Goal: Task Accomplishment & Management: Complete application form

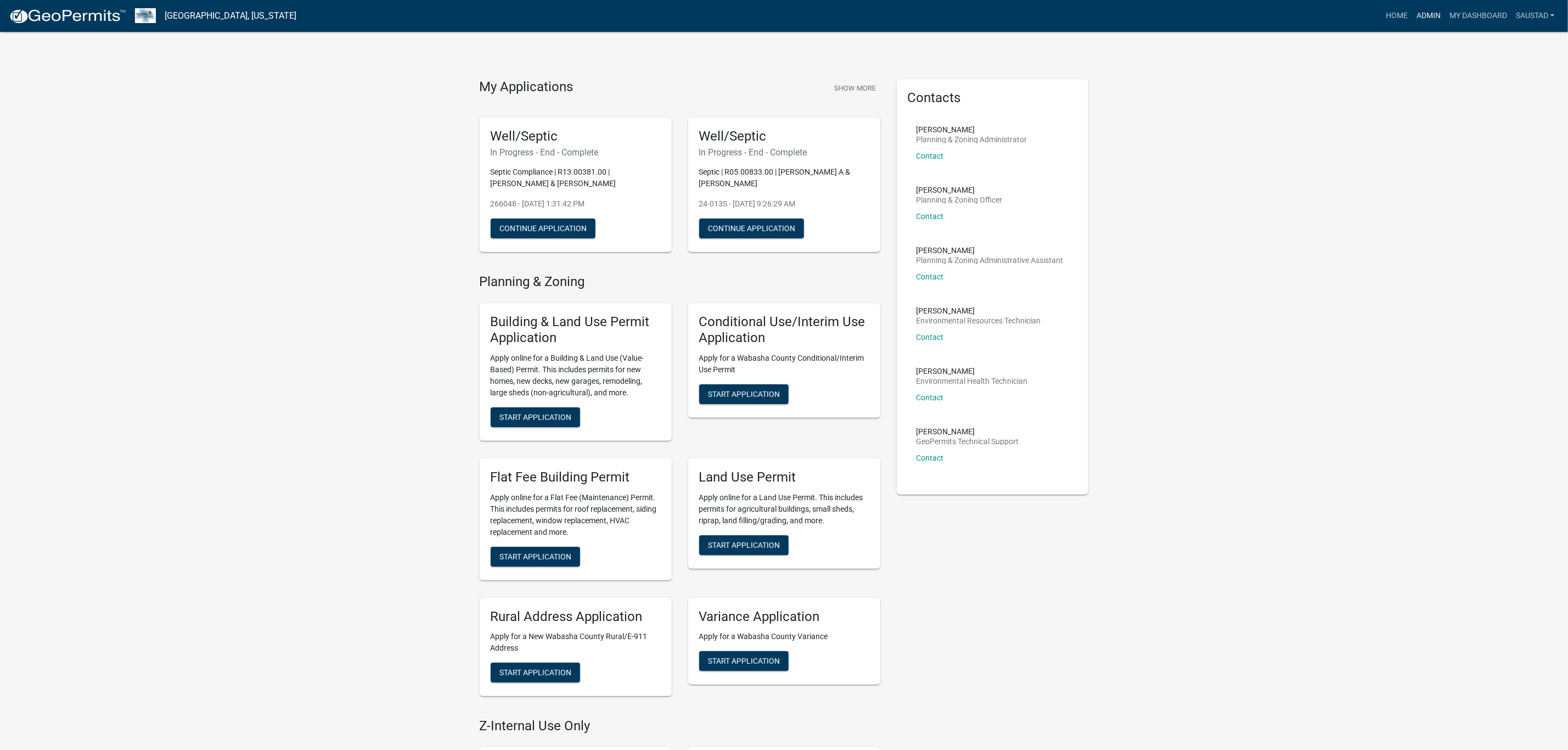
click at [1428, 20] on link "Admin" at bounding box center [1428, 15] width 33 height 21
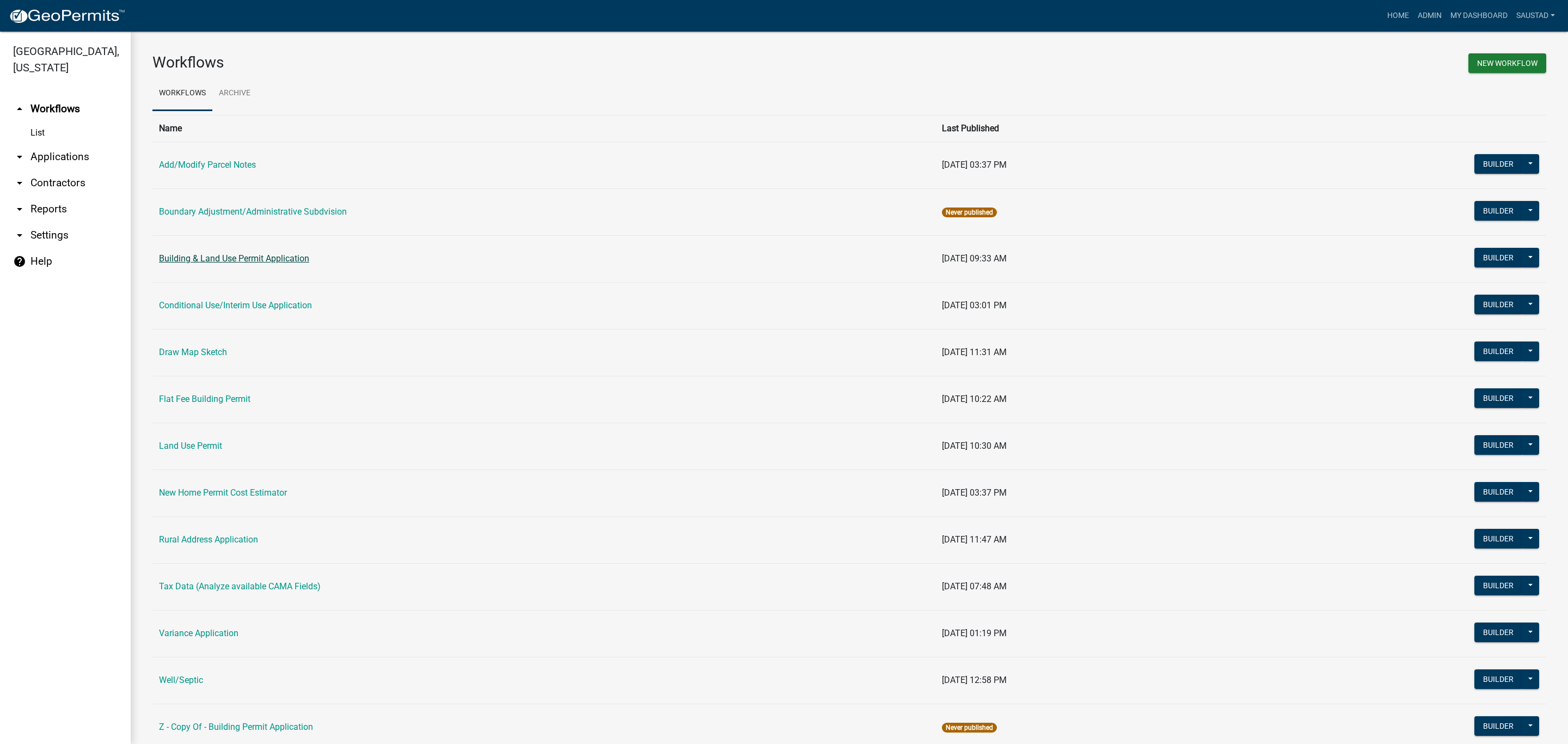
click at [226, 262] on link "Building & Land Use Permit Application" at bounding box center [234, 259] width 150 height 11
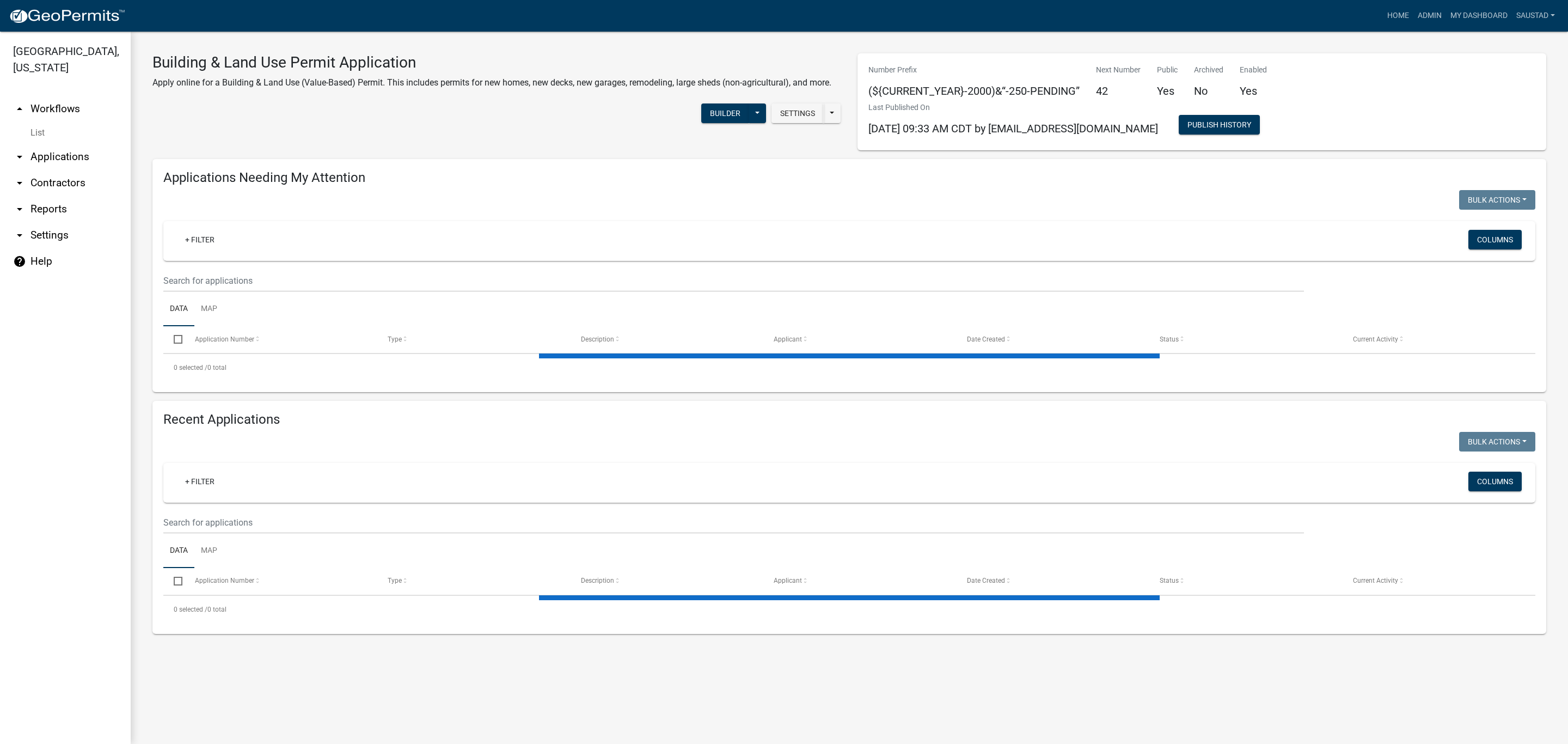
select select "3: 100"
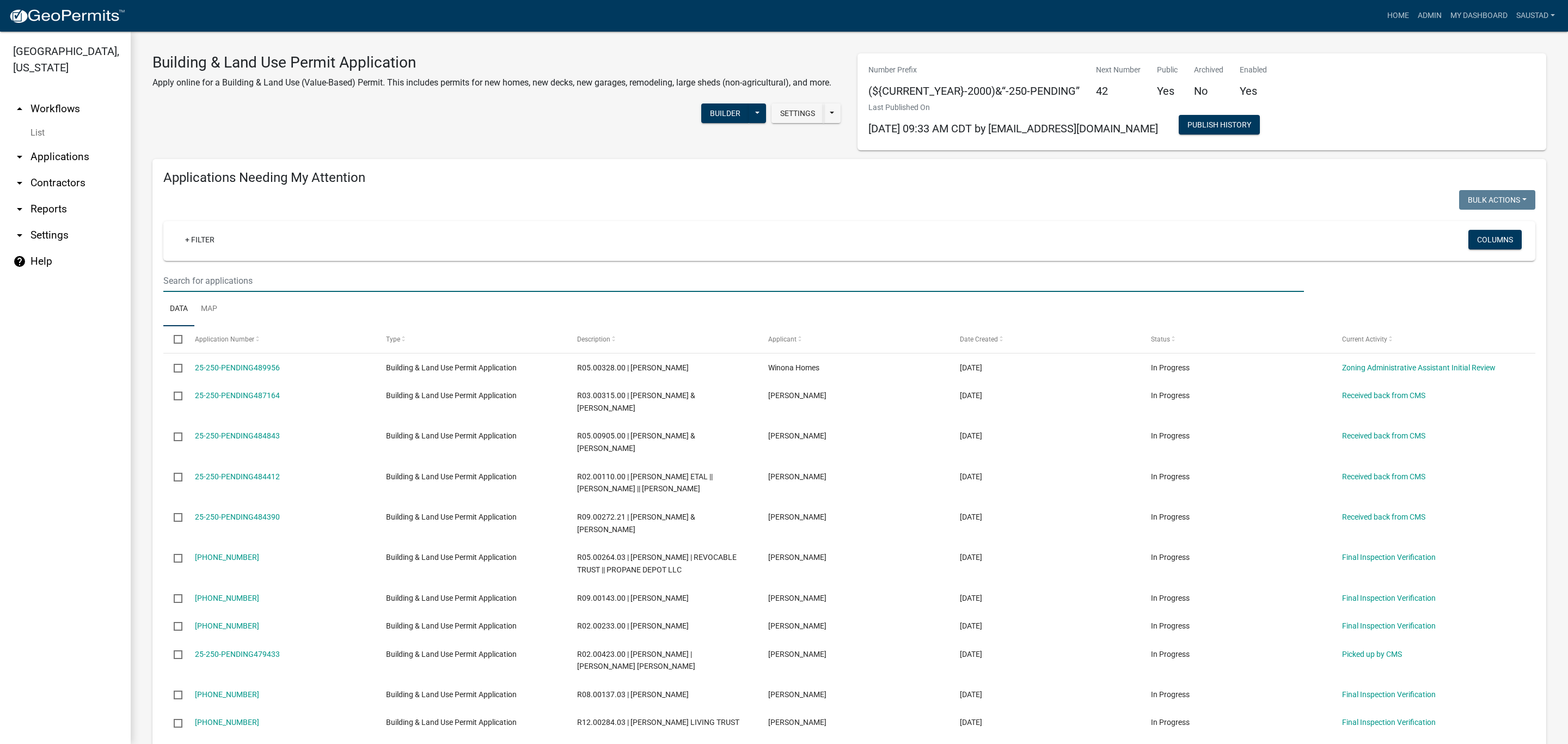
click at [293, 275] on input "text" at bounding box center [733, 280] width 1140 height 22
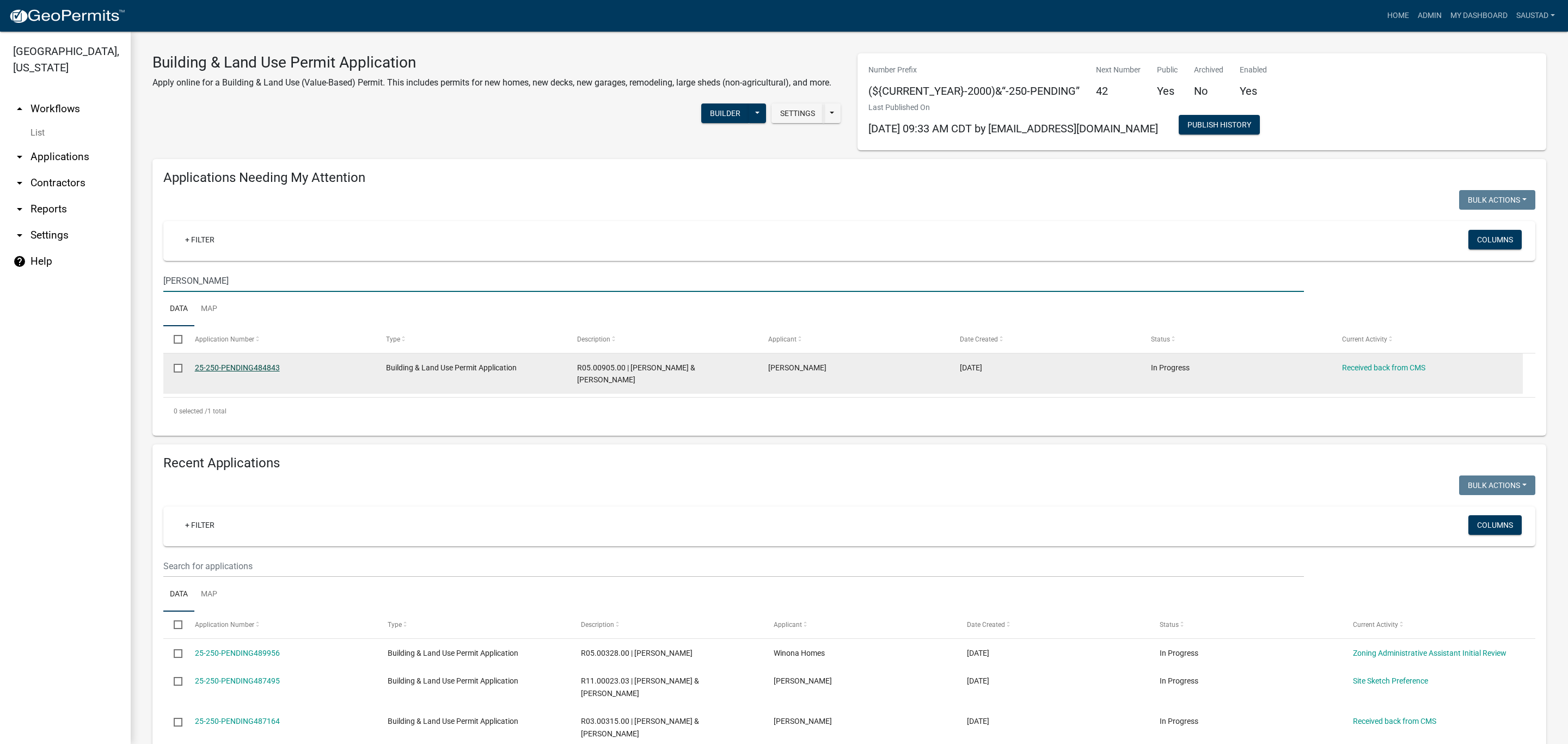
type input "[PERSON_NAME]"
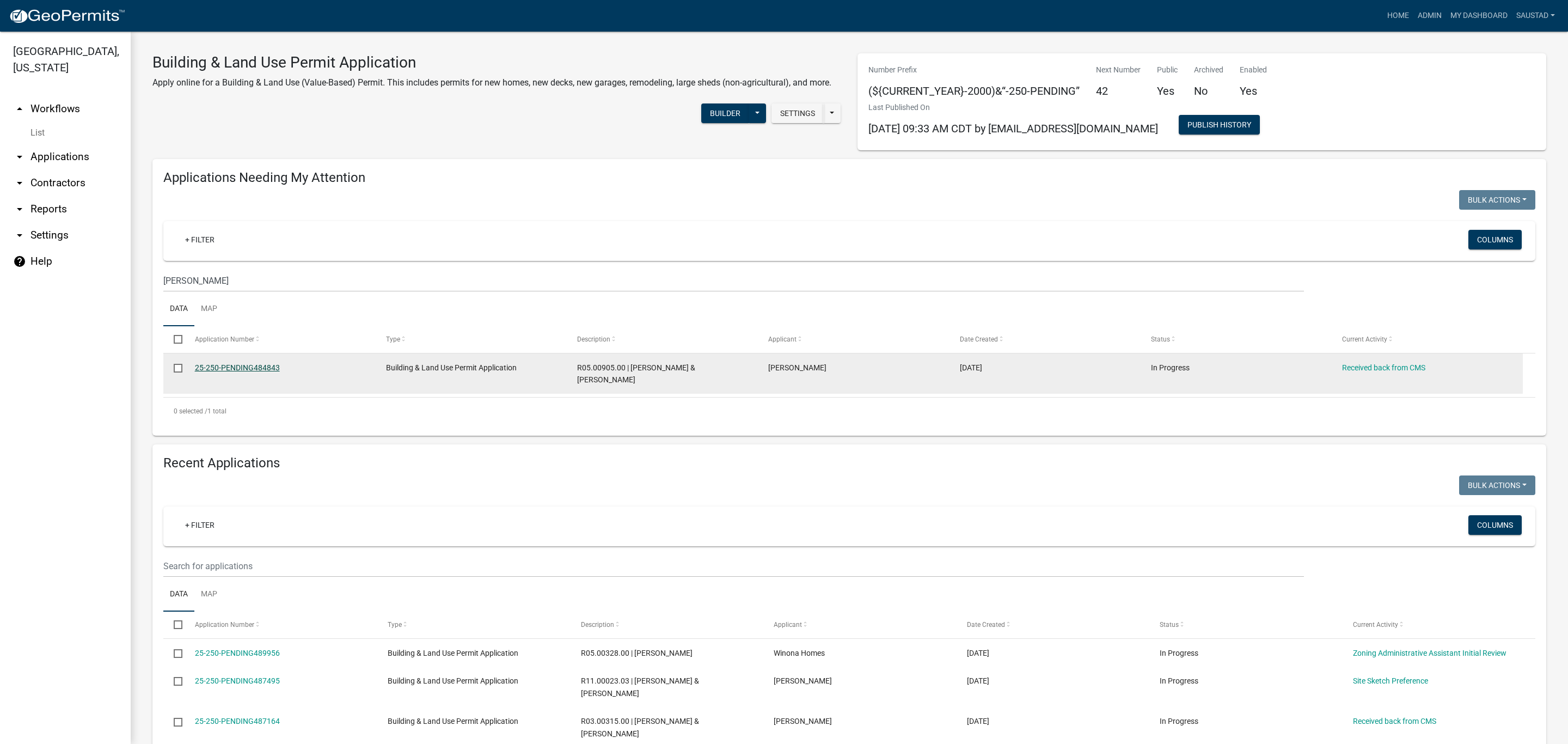
click at [239, 368] on link "25-250-PENDING484843" at bounding box center [237, 367] width 85 height 8
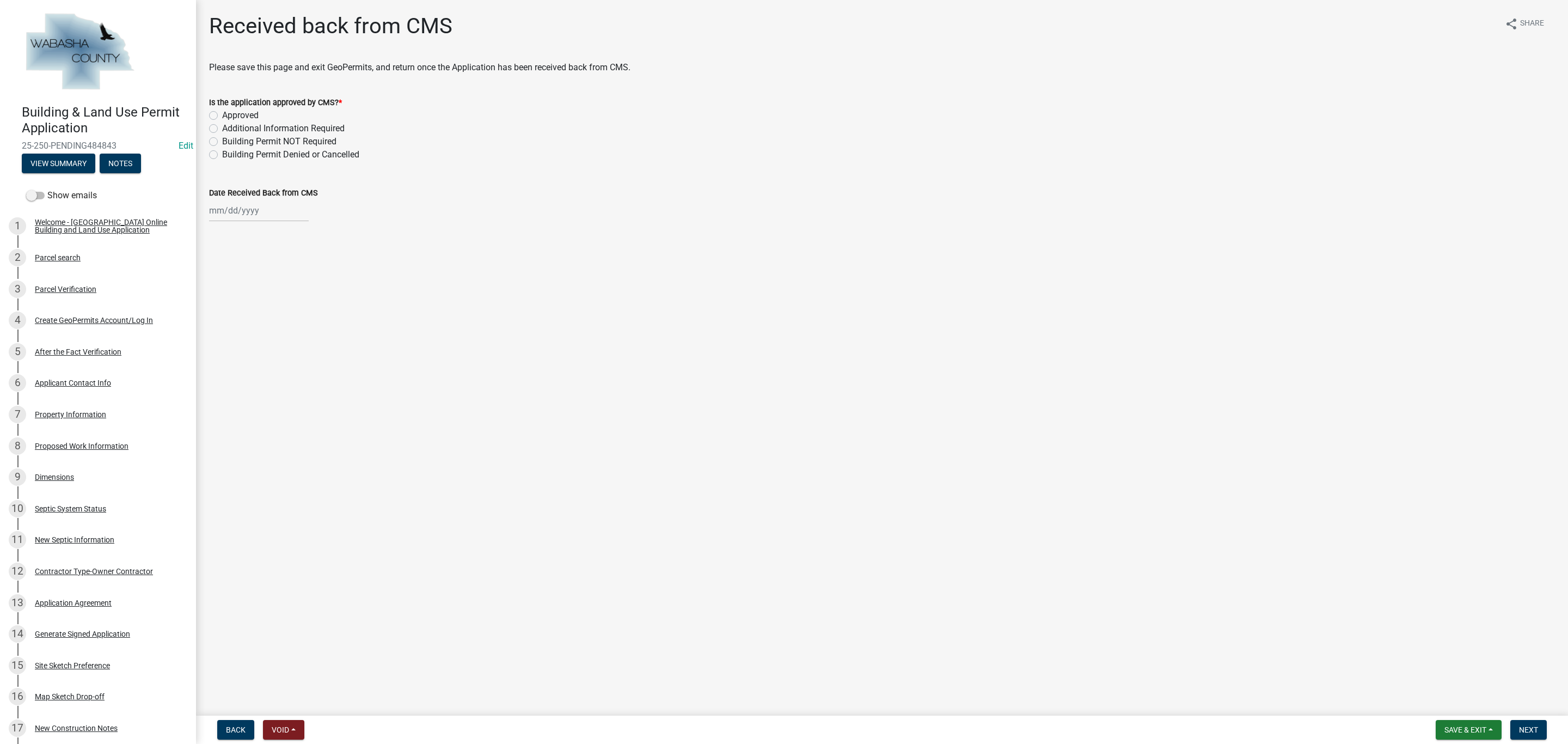
click at [222, 115] on label "Approved" at bounding box center [240, 115] width 37 height 13
click at [222, 115] on input "Approved" at bounding box center [225, 112] width 7 height 7
radio input "true"
click at [224, 203] on div at bounding box center [259, 210] width 99 height 22
select select "10"
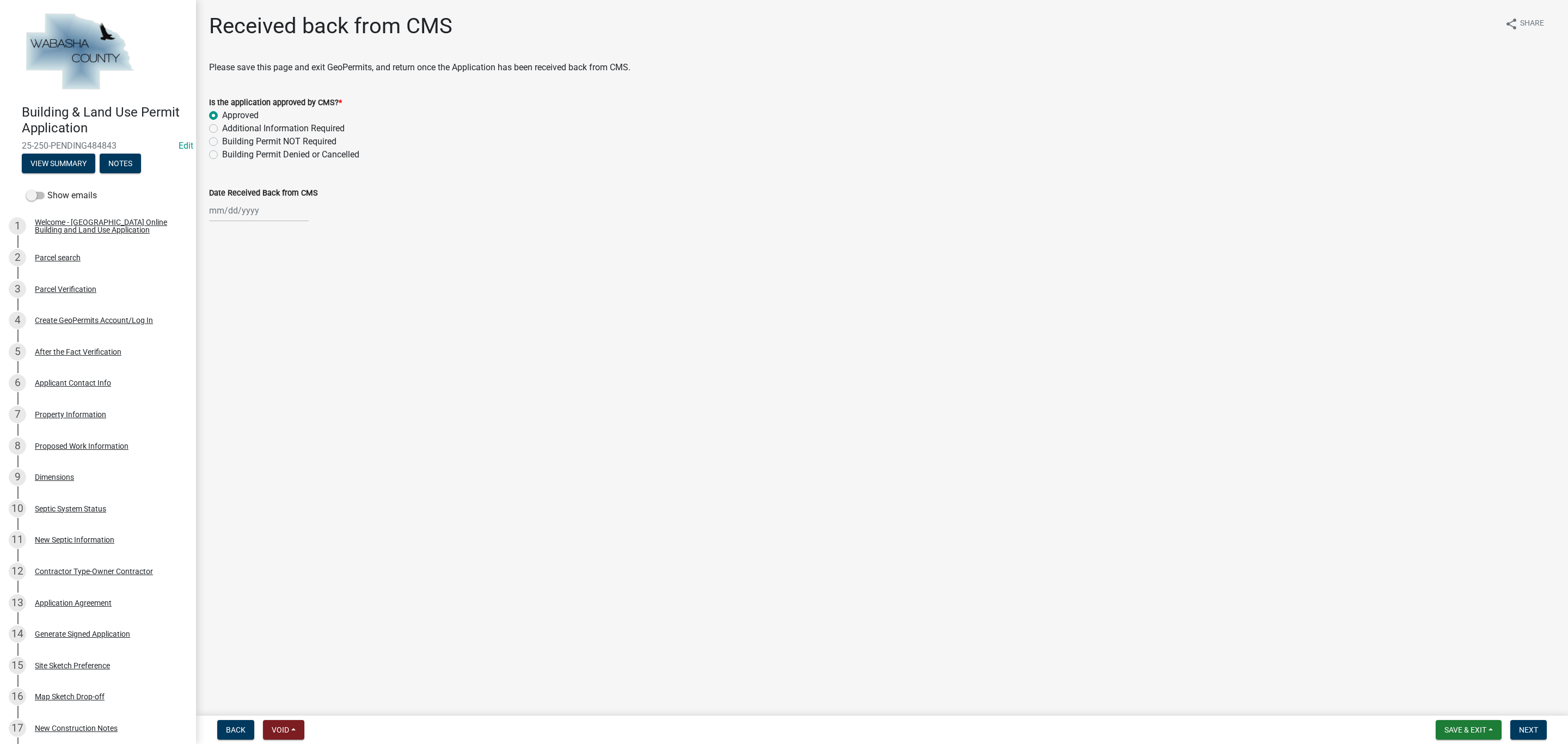
select select "2025"
click at [275, 284] on div "9" at bounding box center [272, 286] width 18 height 18
type input "[DATE]"
click at [178, 145] on link "Edit" at bounding box center [185, 146] width 15 height 11
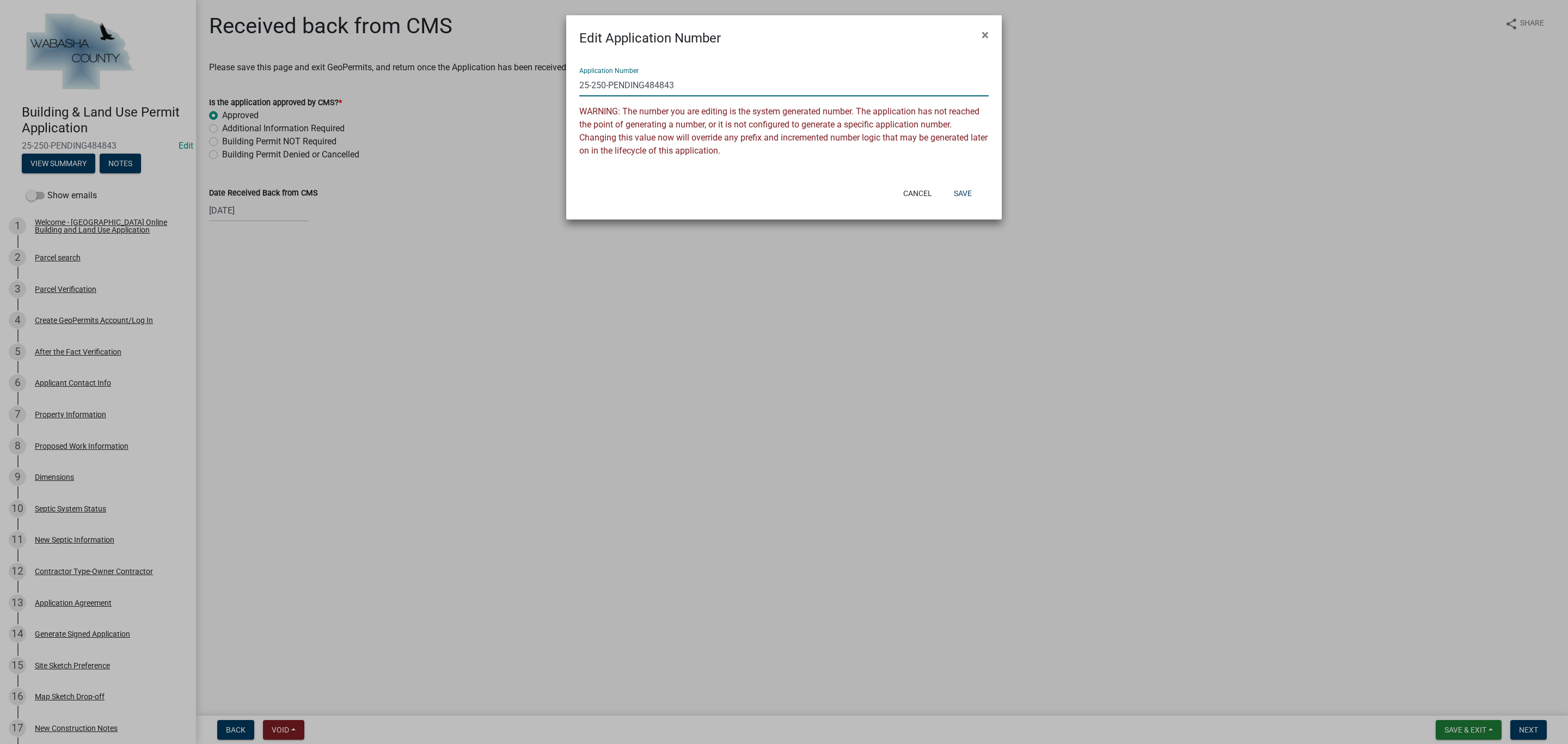
drag, startPoint x: 688, startPoint y: 82, endPoint x: 610, endPoint y: 87, distance: 78.2
click at [610, 87] on input "25-250-PENDING484843" at bounding box center [784, 85] width 409 height 22
type input "[PHONE_NUMBER]"
click at [959, 190] on button "Save" at bounding box center [963, 194] width 35 height 20
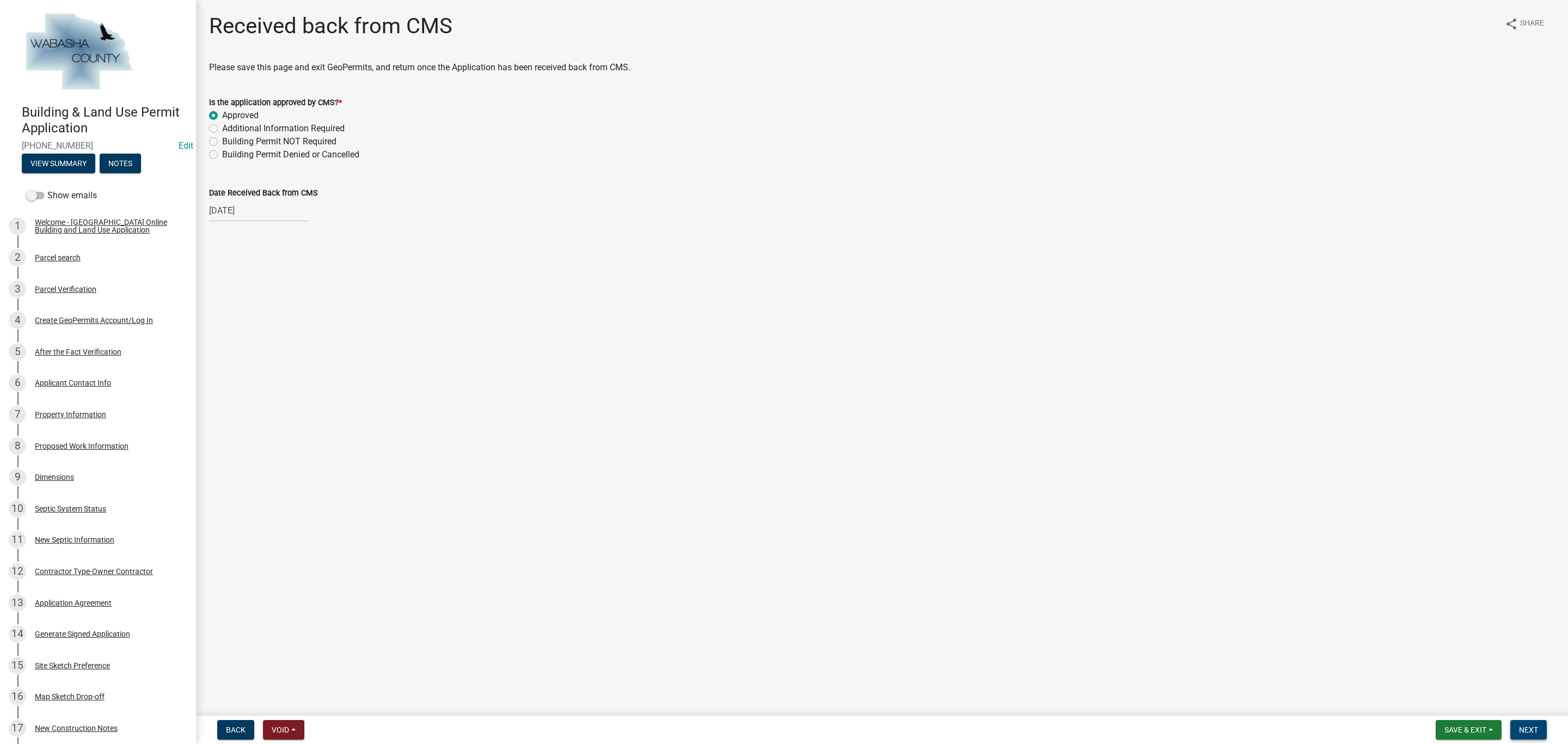
click at [1537, 733] on span "Next" at bounding box center [1528, 729] width 19 height 8
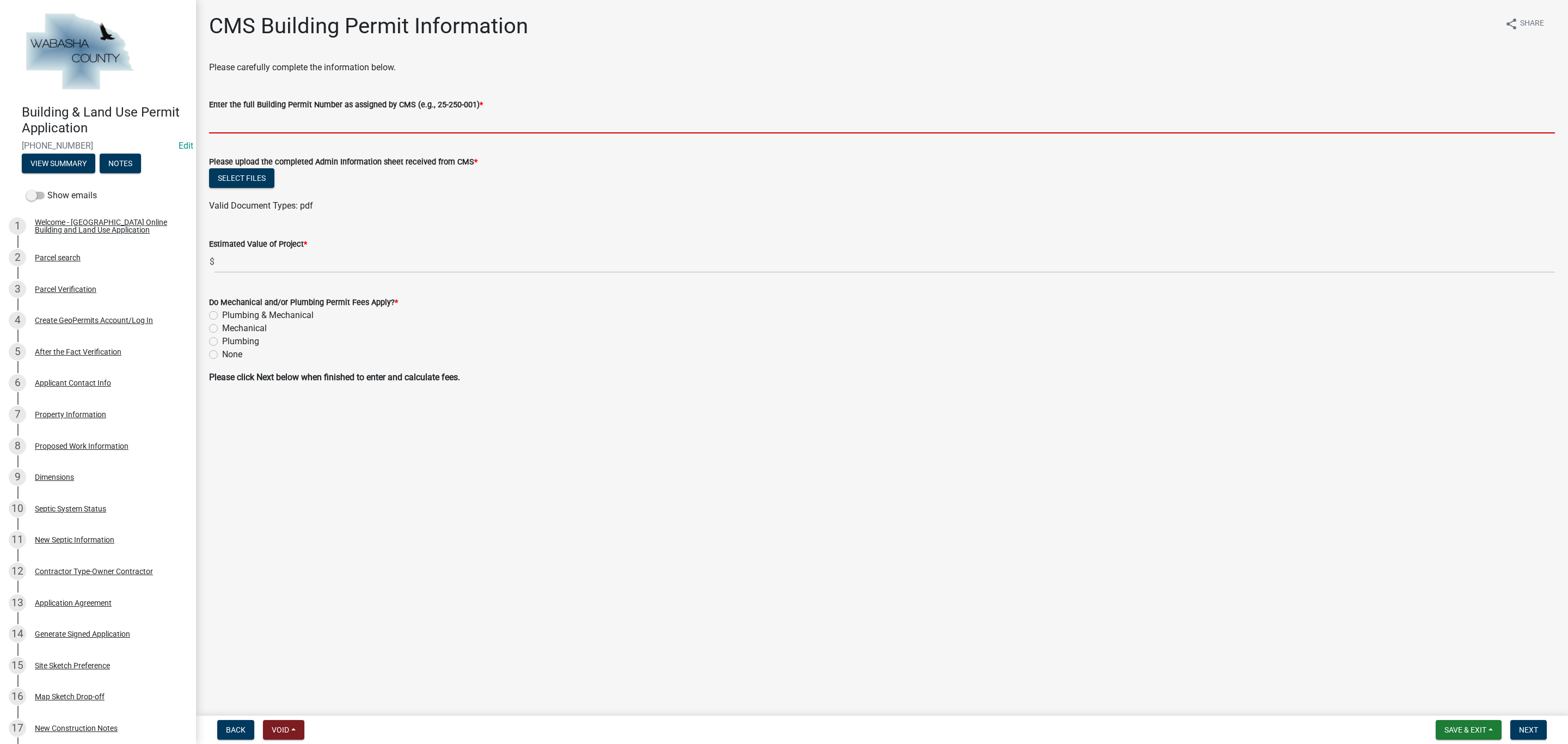
click at [317, 126] on input "Enter the full Building Permit Number as assigned by CMS (e.g., 25-250-001) *" at bounding box center [882, 122] width 1346 height 22
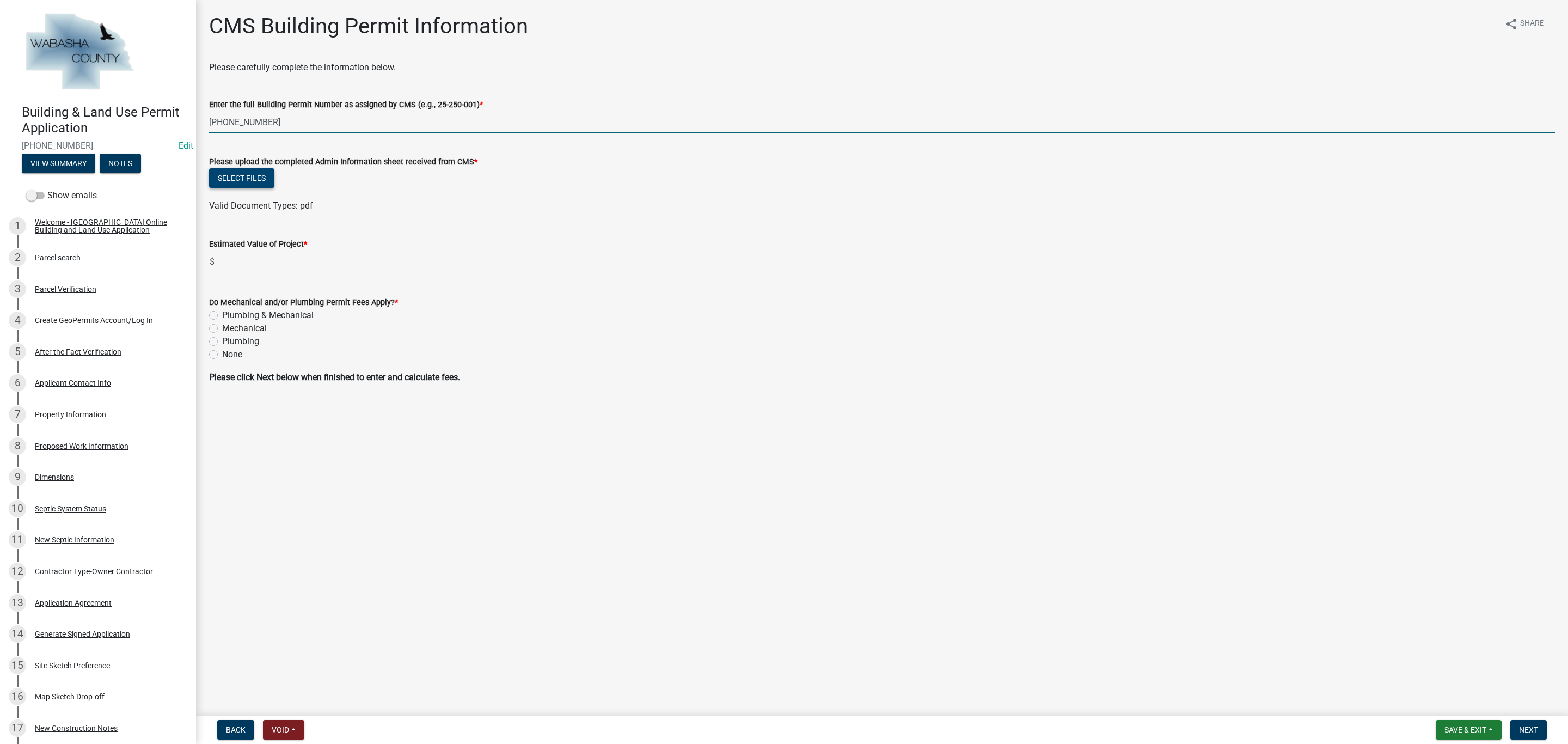
type input "[PHONE_NUMBER]"
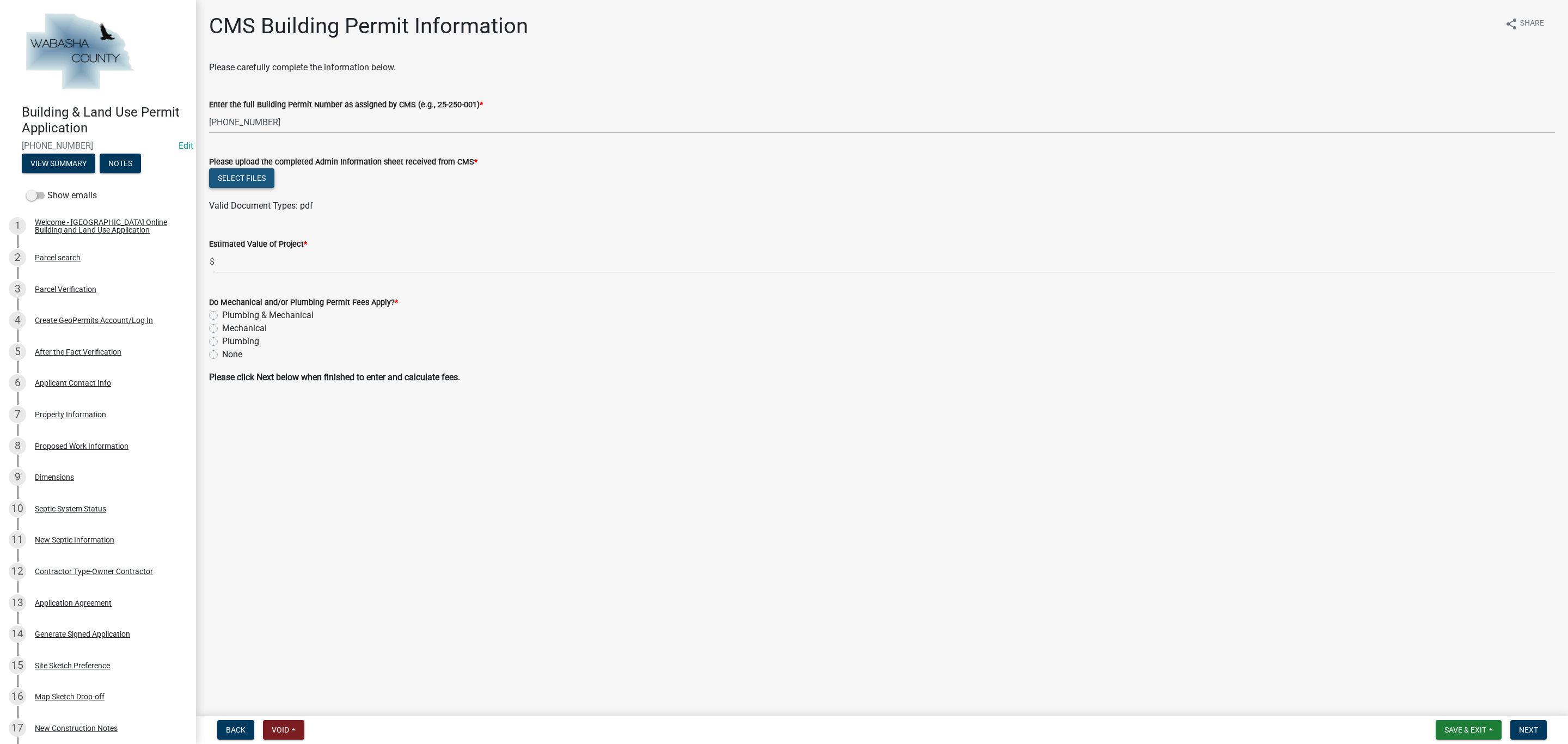
click at [231, 175] on button "Select files" at bounding box center [241, 178] width 65 height 20
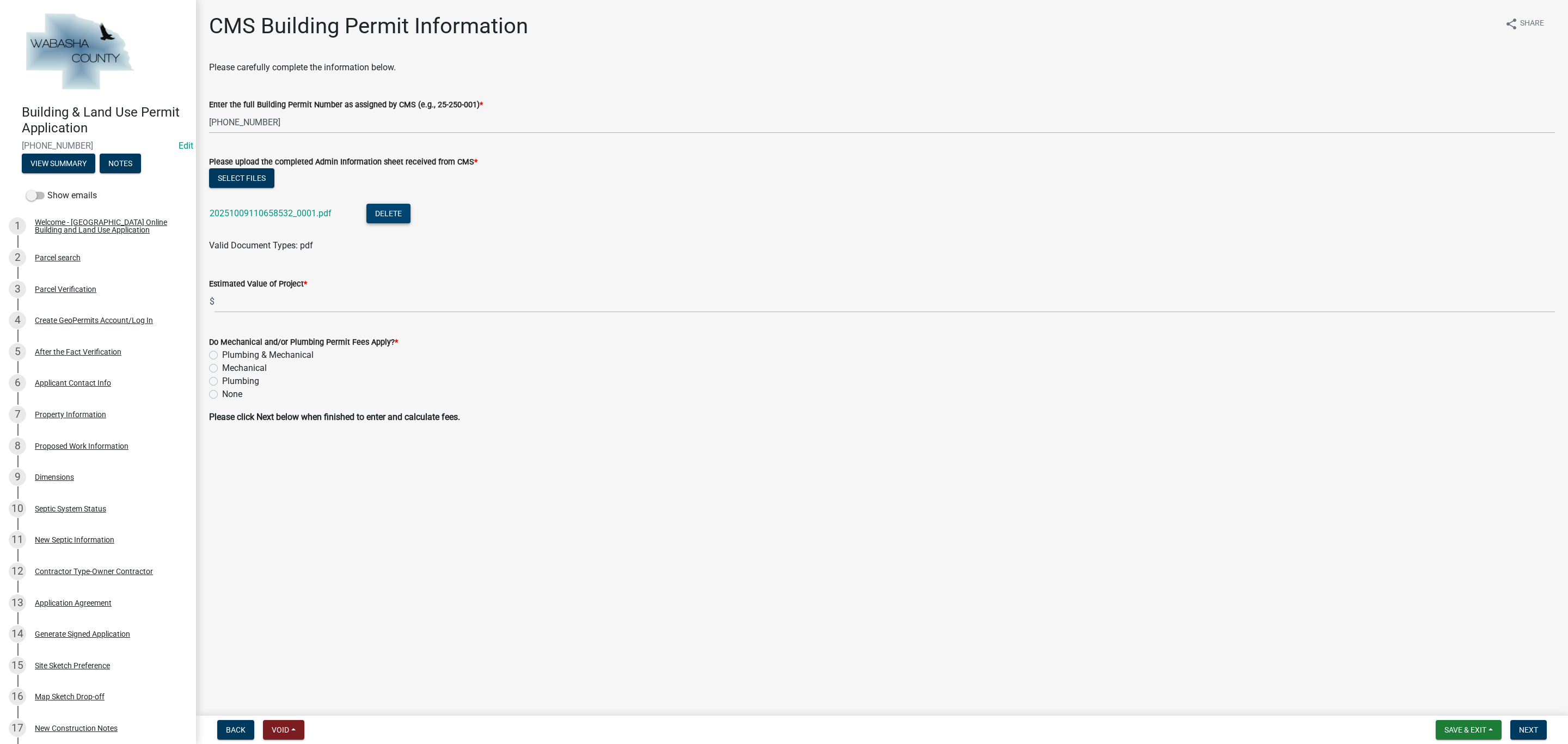
click at [391, 209] on button "Delete" at bounding box center [389, 214] width 44 height 20
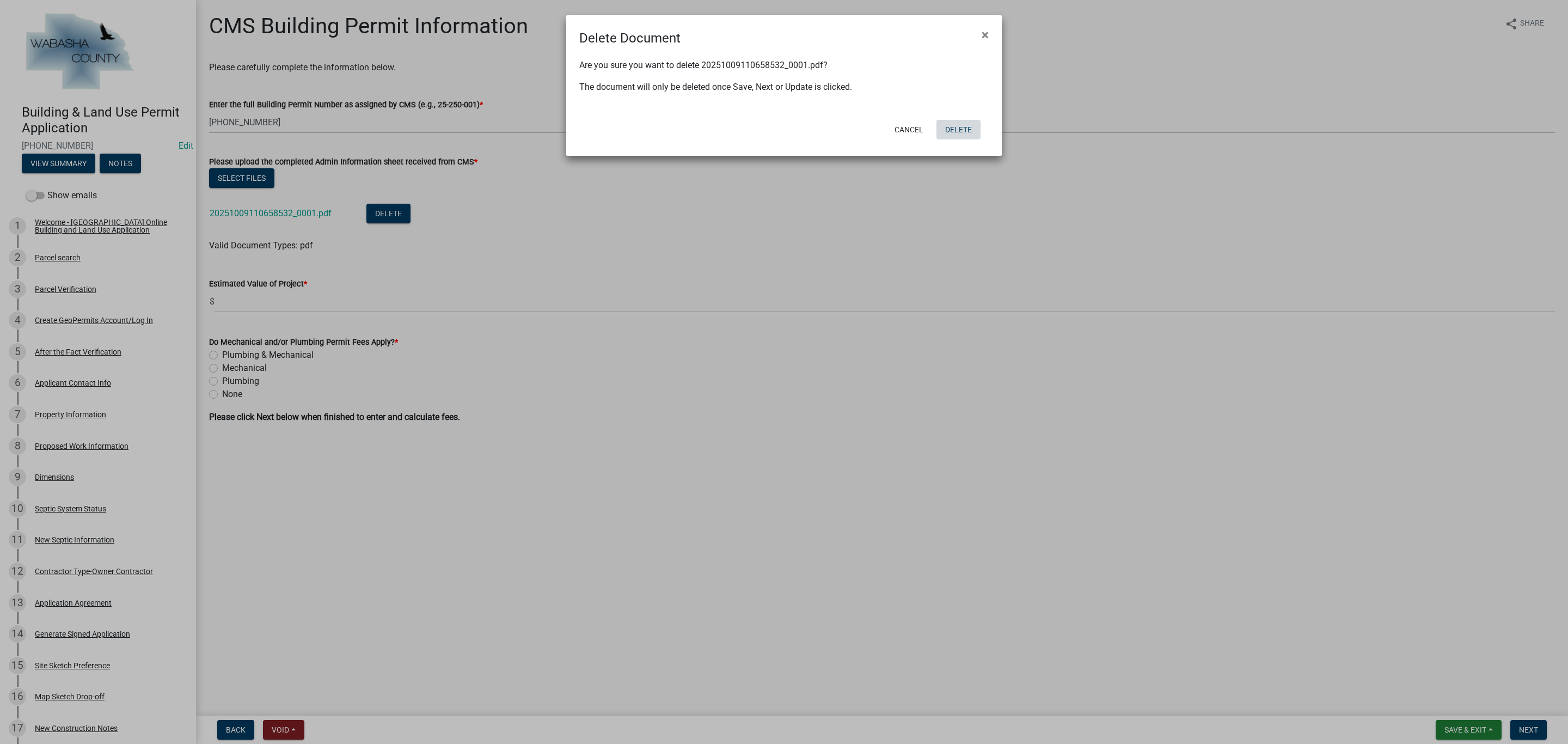
click at [965, 129] on button "Delete" at bounding box center [959, 130] width 44 height 20
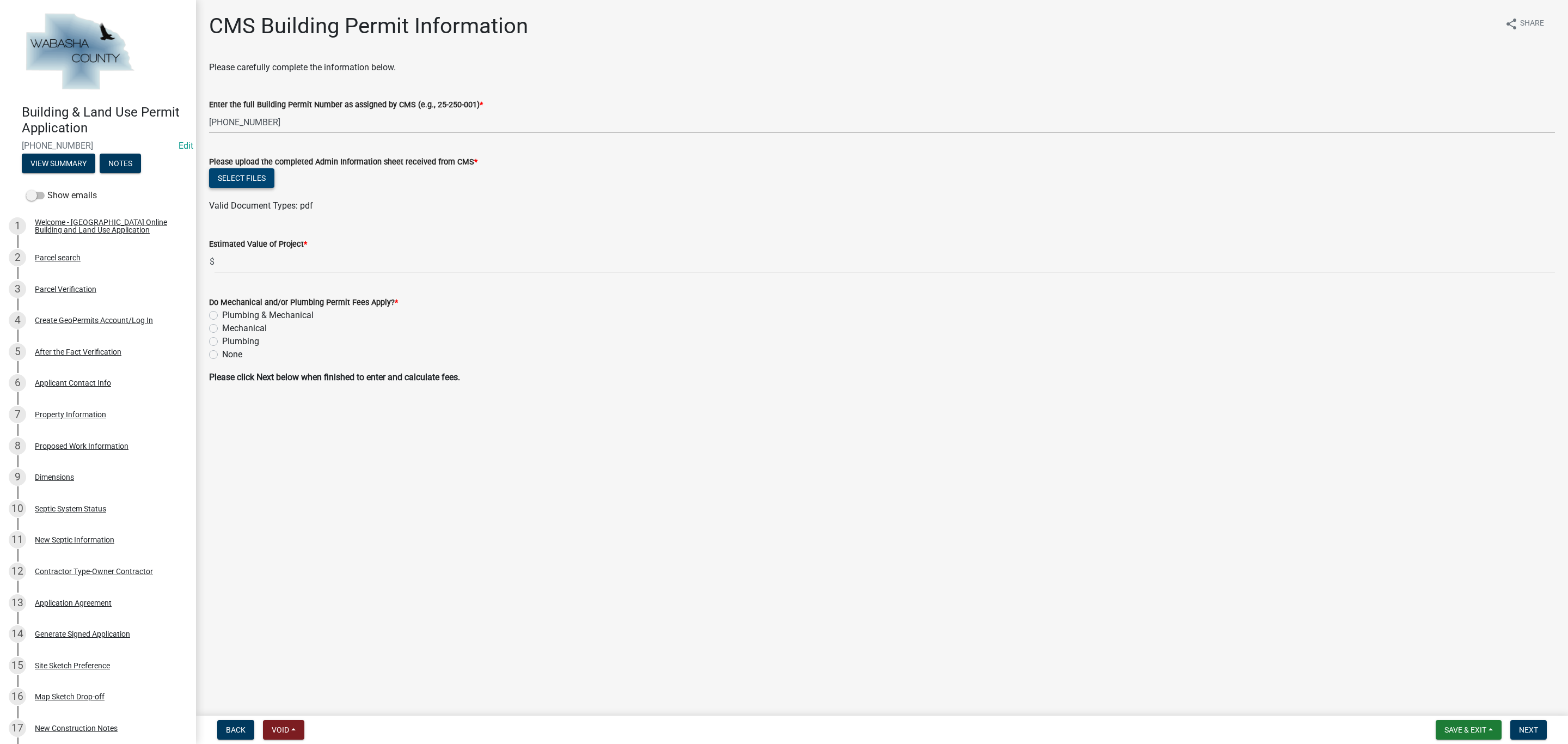
click at [247, 176] on button "Select files" at bounding box center [241, 178] width 65 height 20
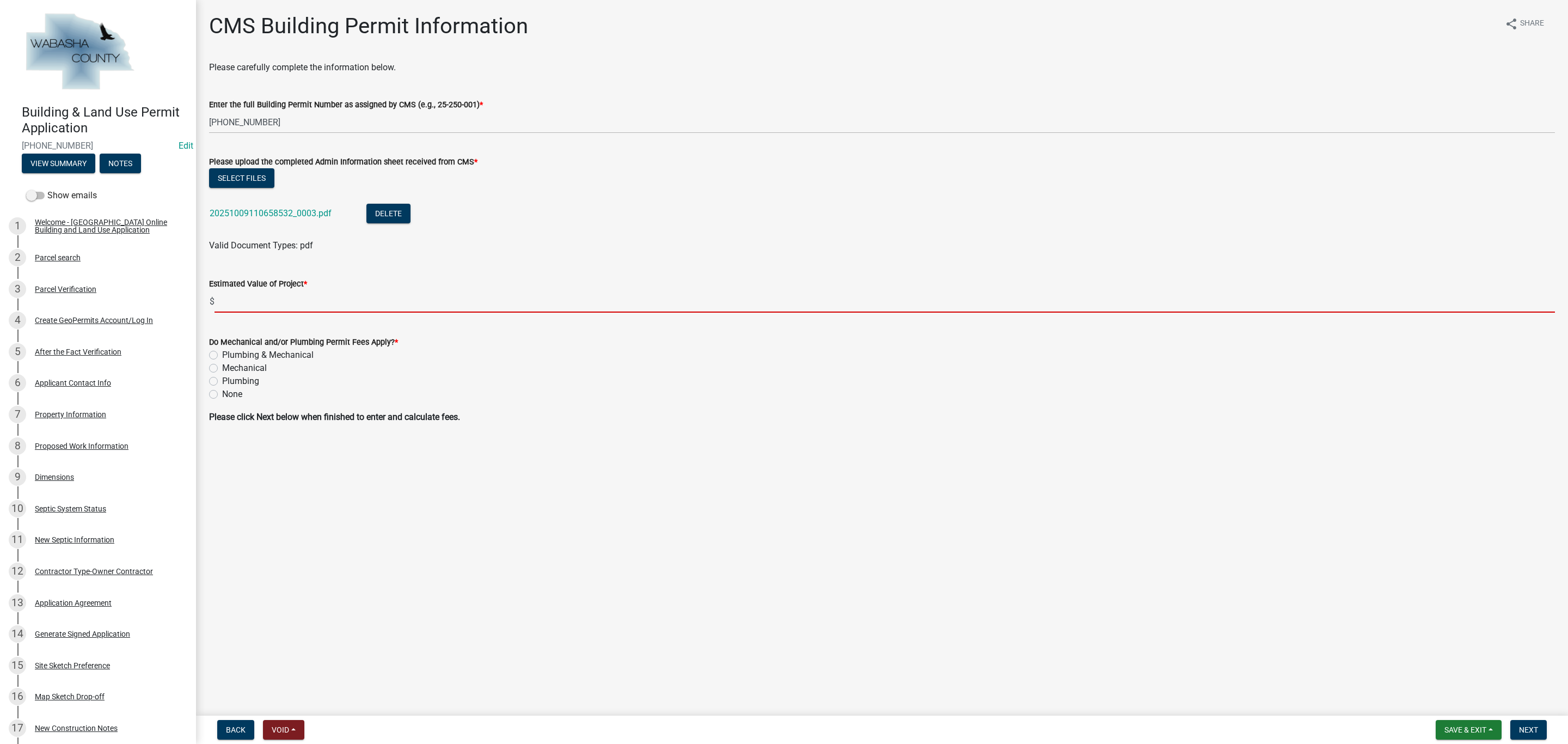
click at [278, 302] on input "text" at bounding box center [885, 301] width 1341 height 22
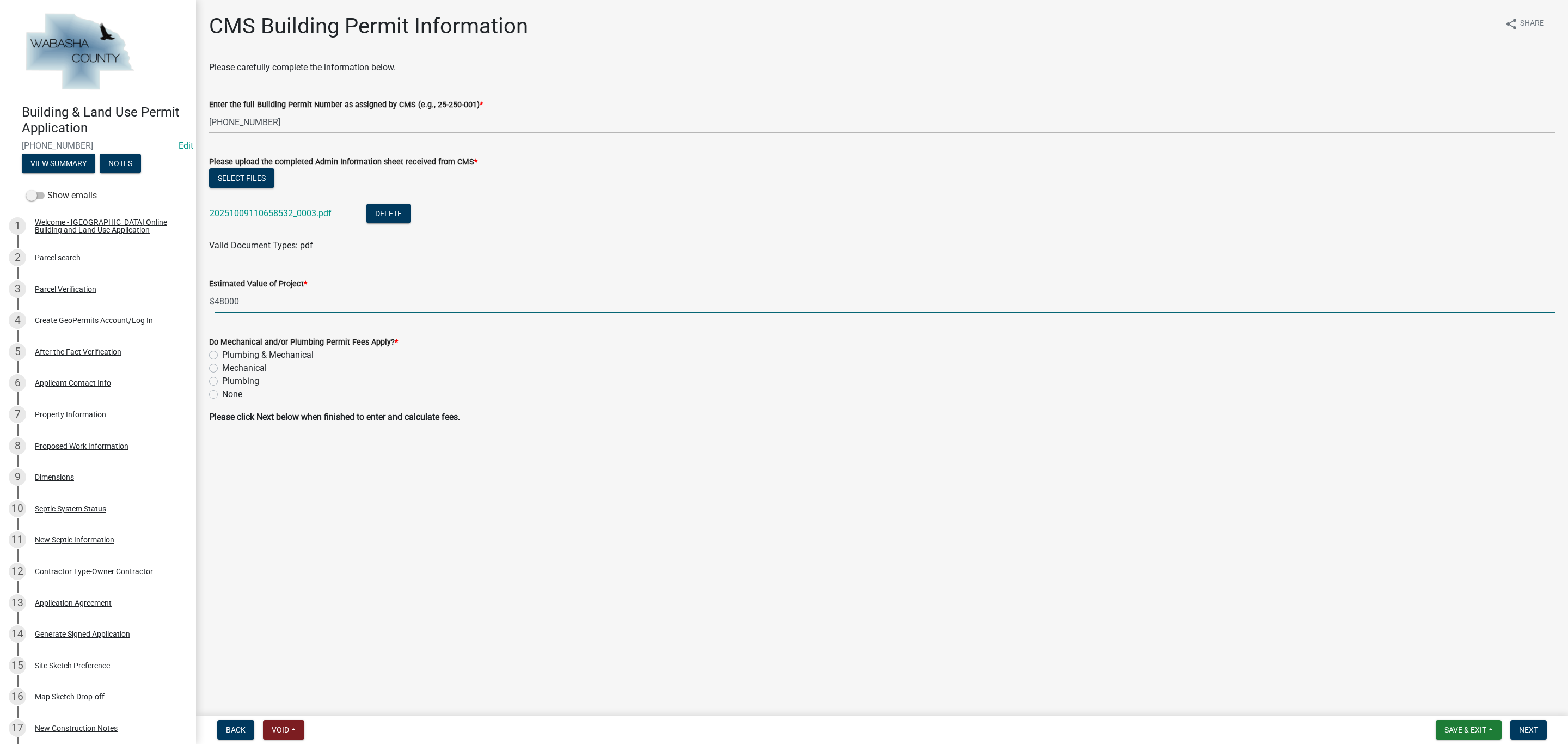
type input "48000"
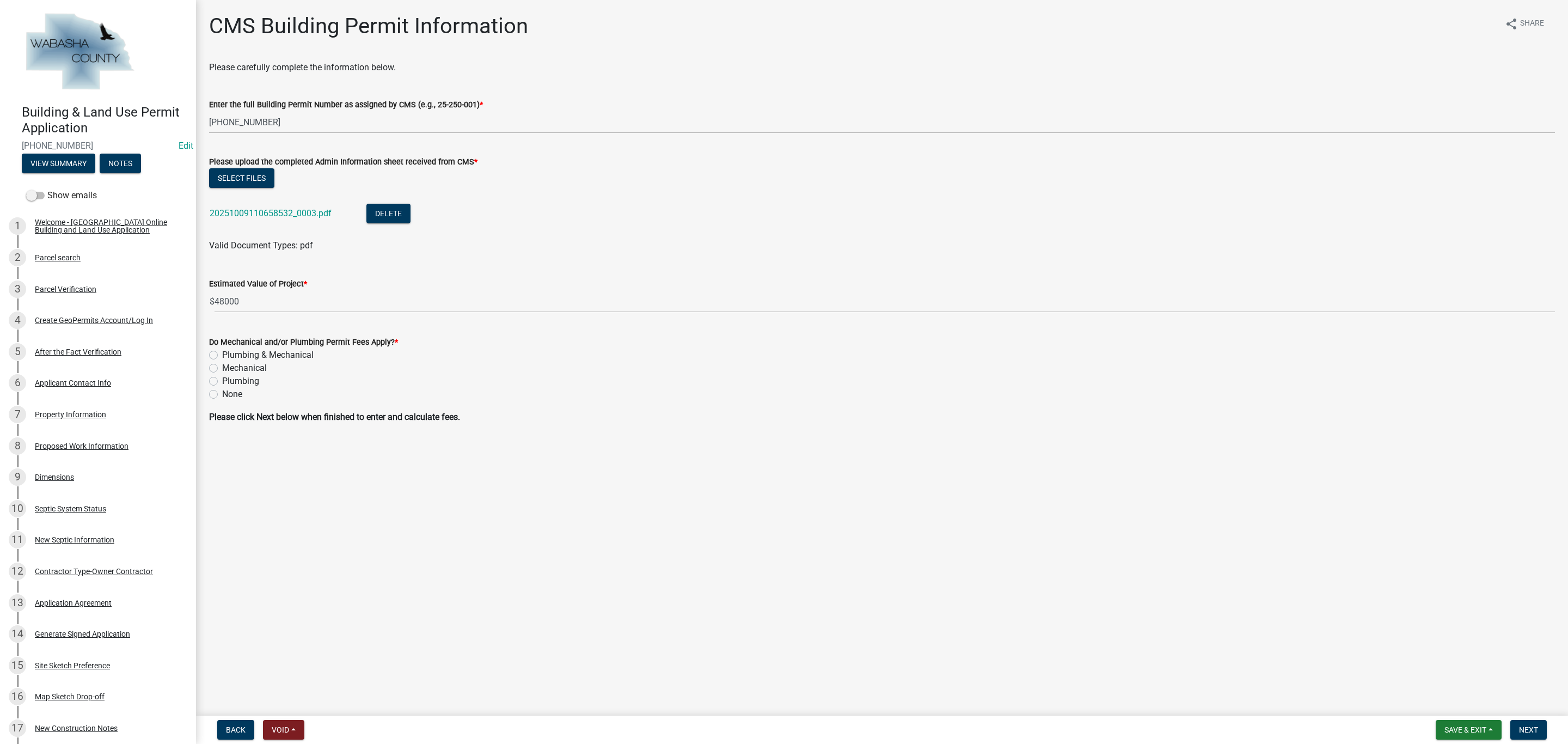
click at [222, 368] on label "Mechanical" at bounding box center [244, 367] width 44 height 13
click at [222, 368] on input "Mechanical" at bounding box center [225, 364] width 7 height 7
radio input "true"
click at [1534, 729] on span "Next" at bounding box center [1528, 729] width 19 height 8
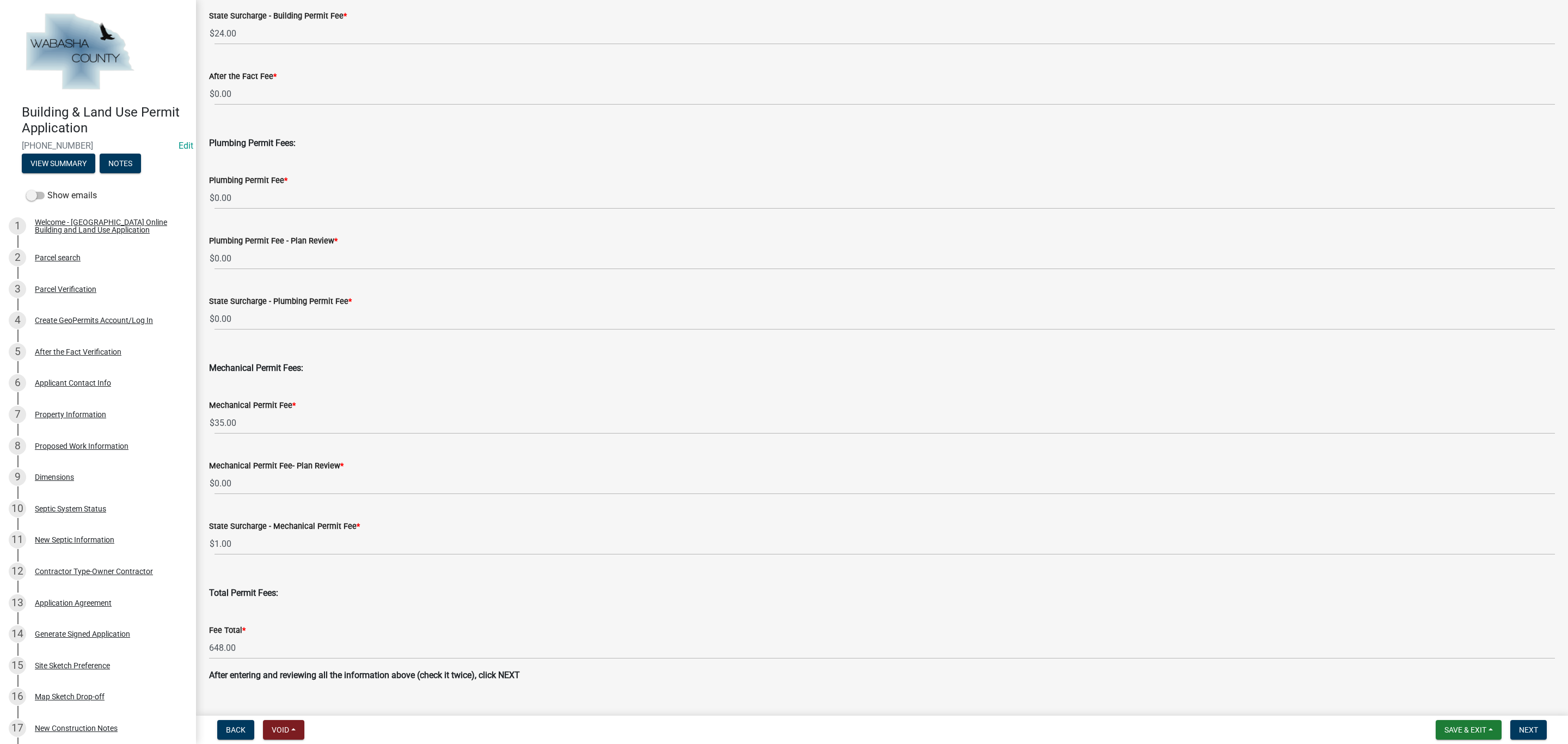
scroll to position [231, 0]
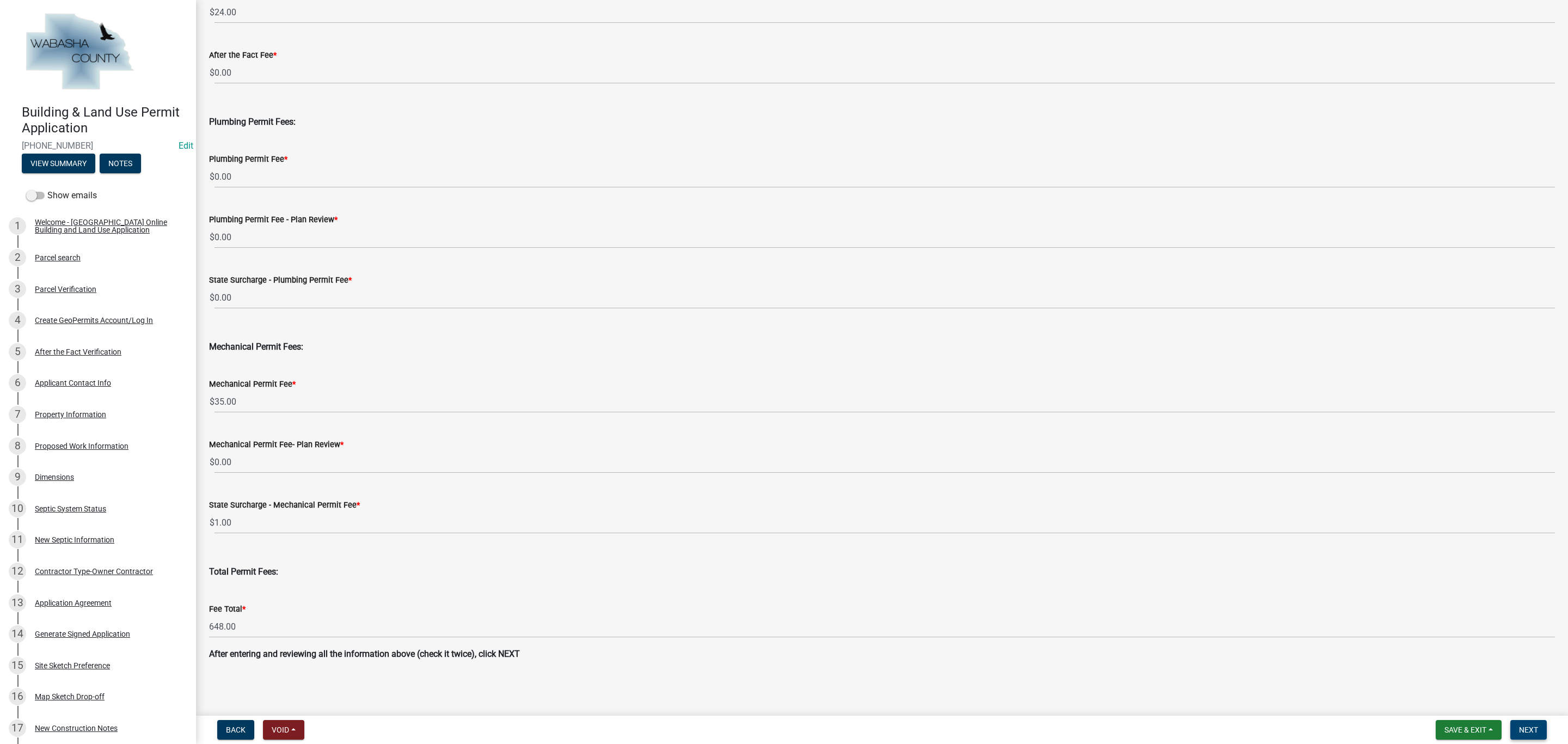
click at [1524, 727] on span "Next" at bounding box center [1528, 729] width 19 height 8
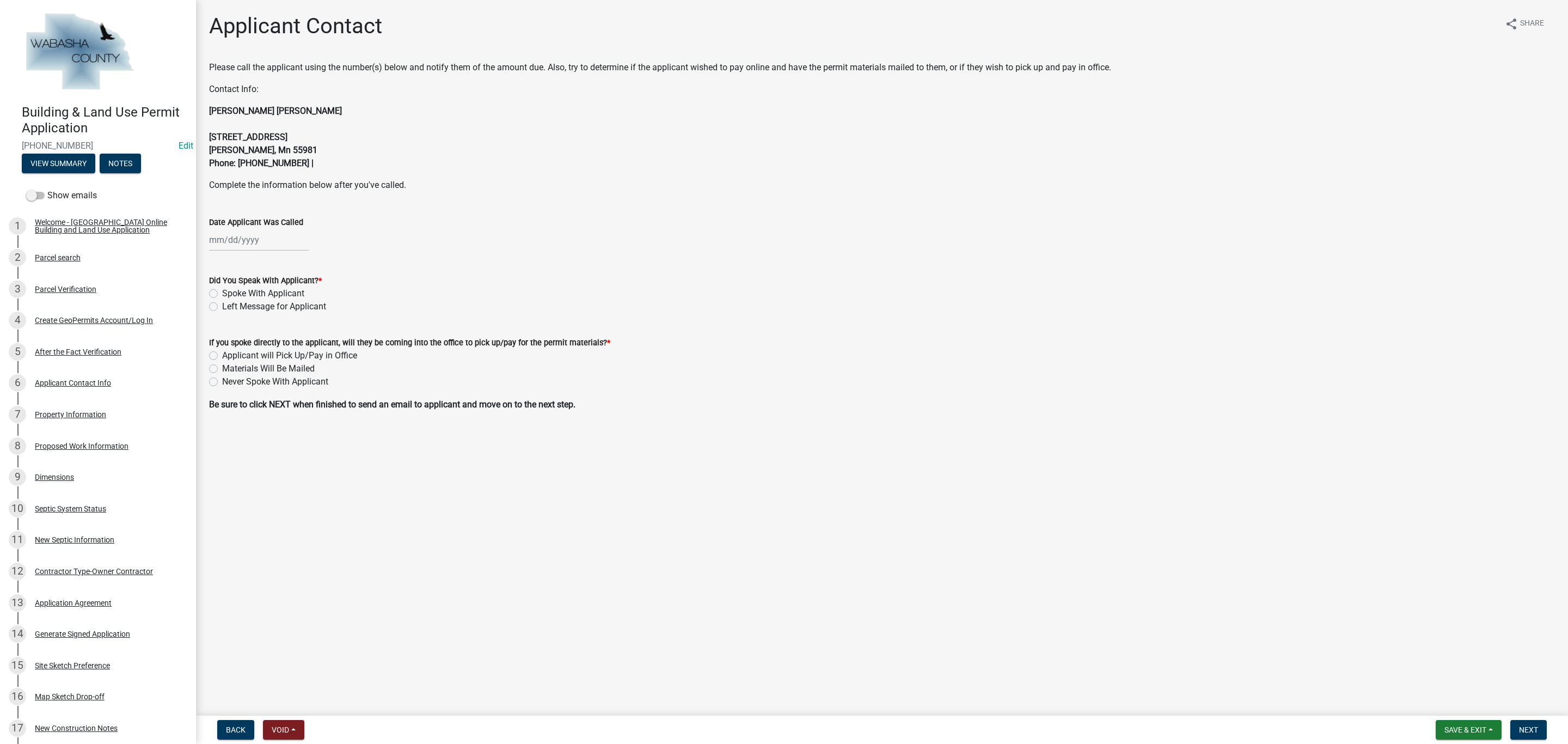
click at [227, 240] on div at bounding box center [259, 240] width 99 height 22
select select "10"
select select "2025"
click at [276, 318] on div "9" at bounding box center [272, 315] width 18 height 18
type input "[DATE]"
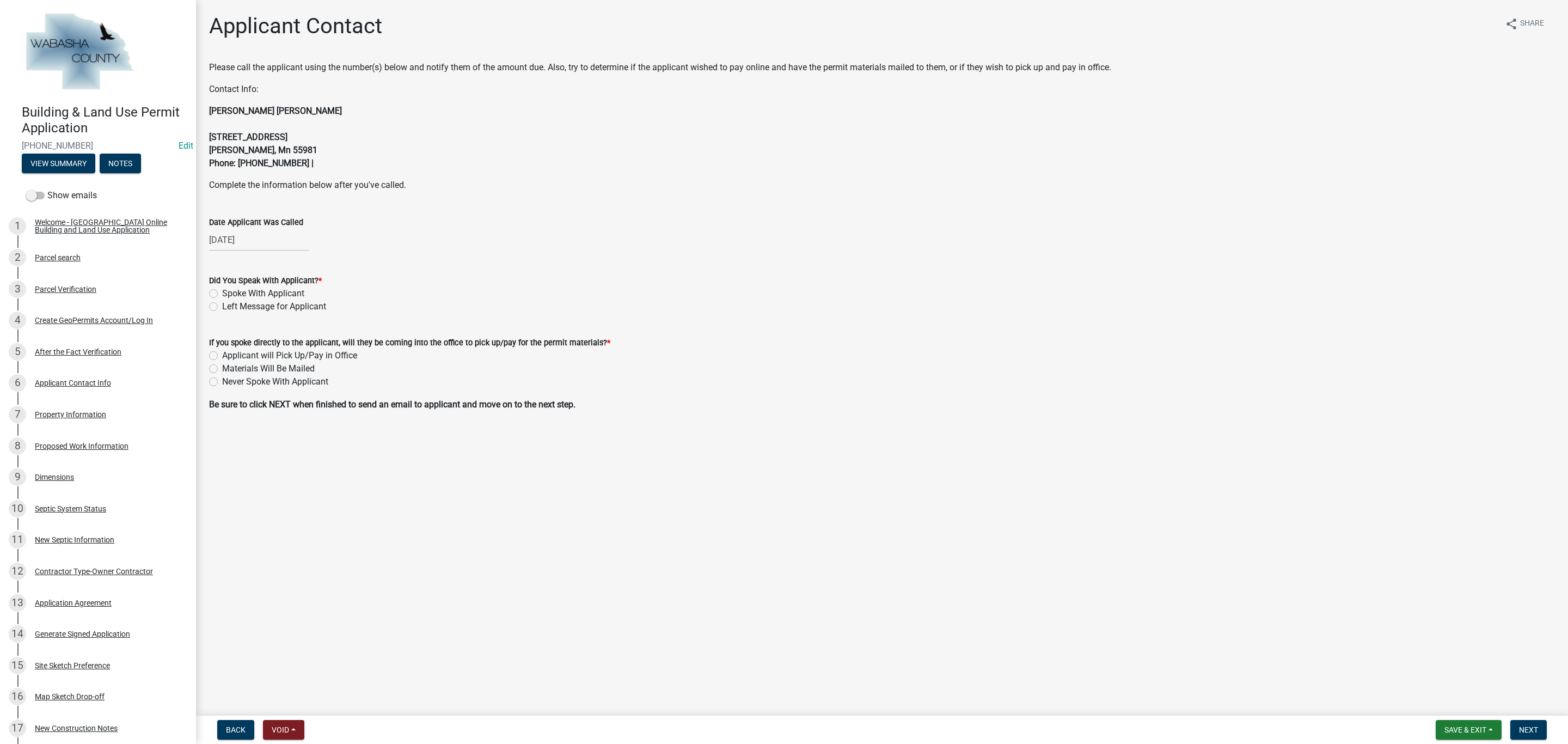
click at [222, 307] on label "Left Message for Applicant" at bounding box center [274, 306] width 104 height 13
click at [222, 307] on input "Left Message for Applicant" at bounding box center [225, 303] width 7 height 7
radio input "true"
click at [222, 379] on label "Never Spoke With Applicant" at bounding box center [275, 381] width 106 height 13
click at [222, 379] on input "Never Spoke With Applicant" at bounding box center [225, 378] width 7 height 7
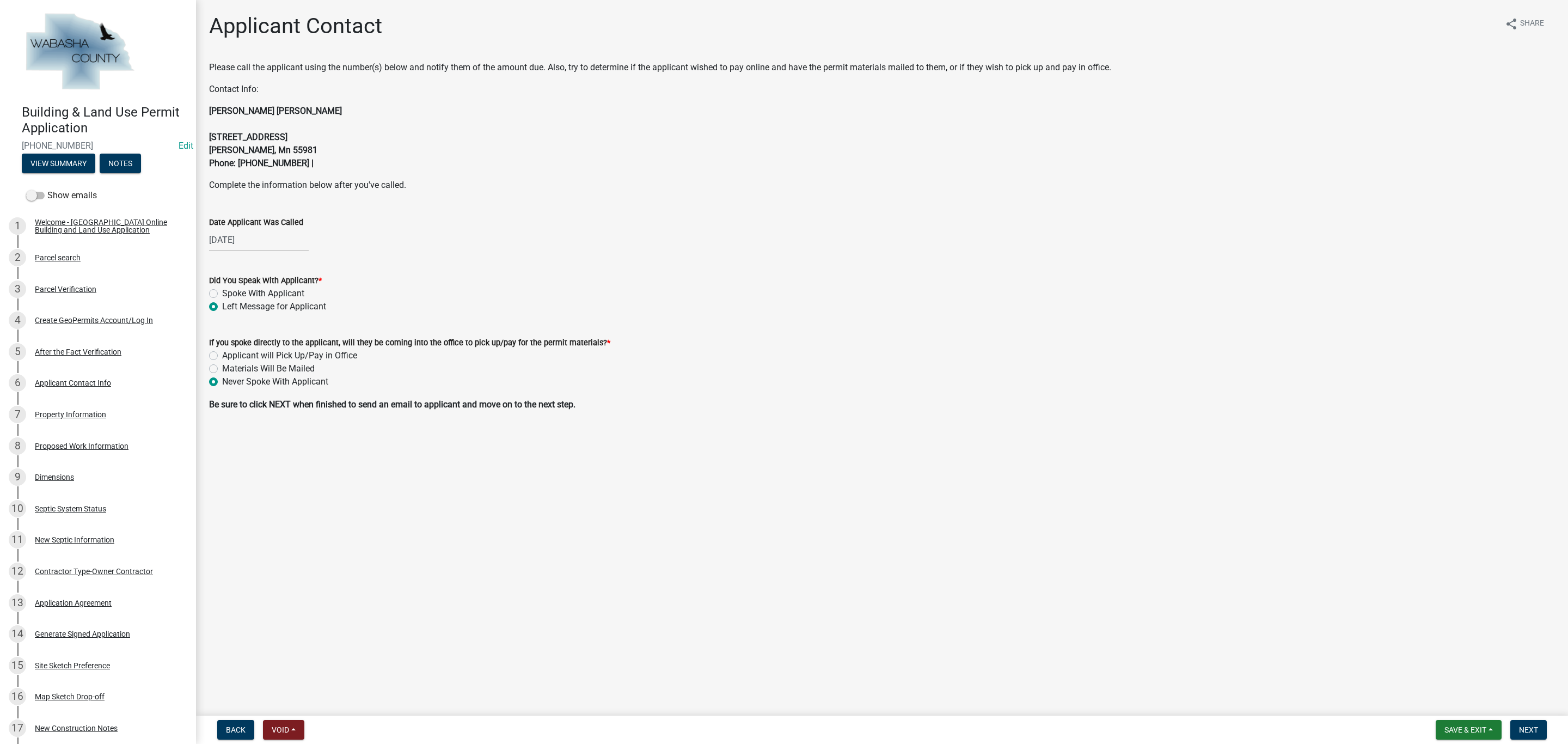
radio input "true"
click at [1525, 729] on span "Next" at bounding box center [1528, 729] width 19 height 8
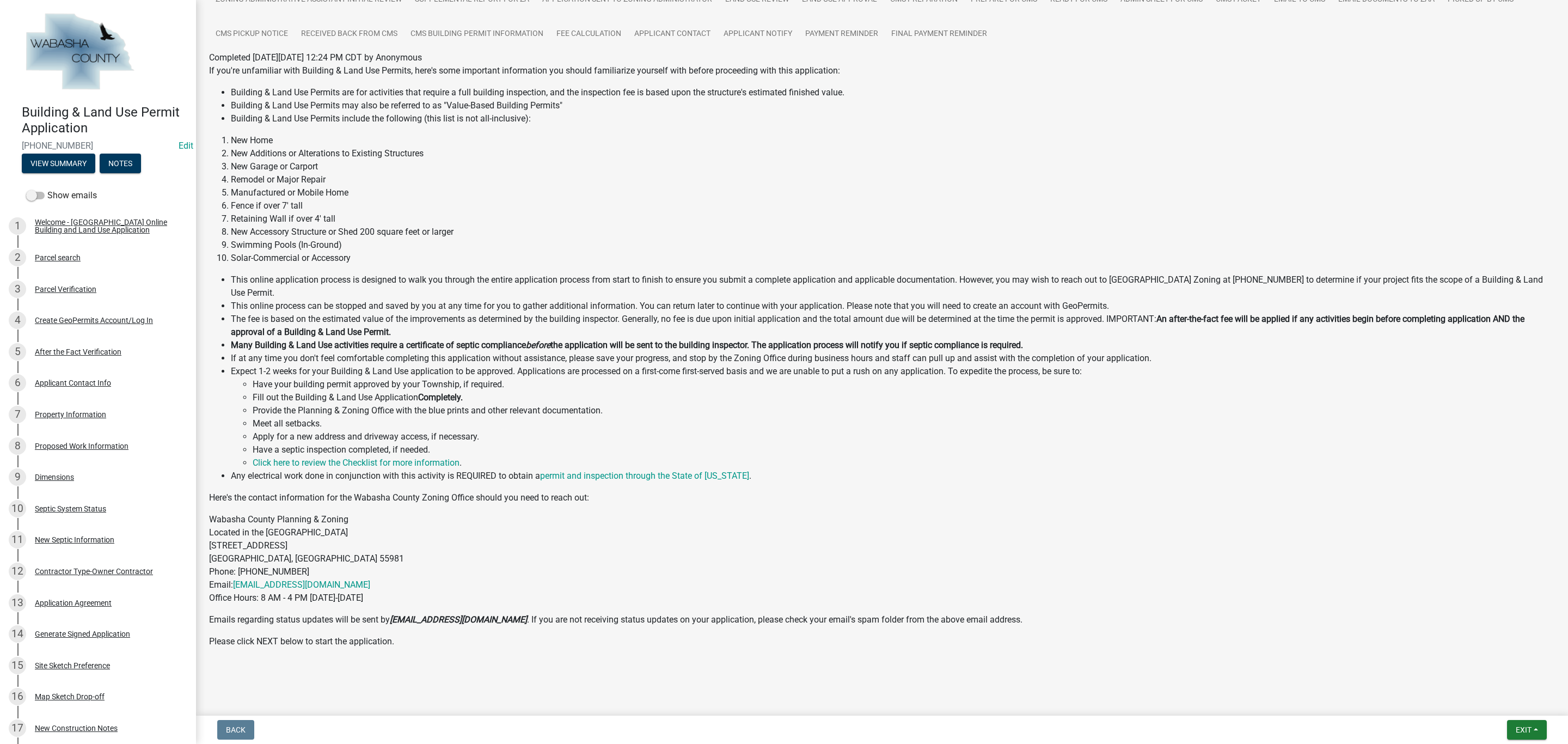
scroll to position [170, 0]
click at [1522, 732] on span "Exit" at bounding box center [1524, 729] width 16 height 8
click at [1509, 701] on button "Save & Exit" at bounding box center [1503, 702] width 87 height 26
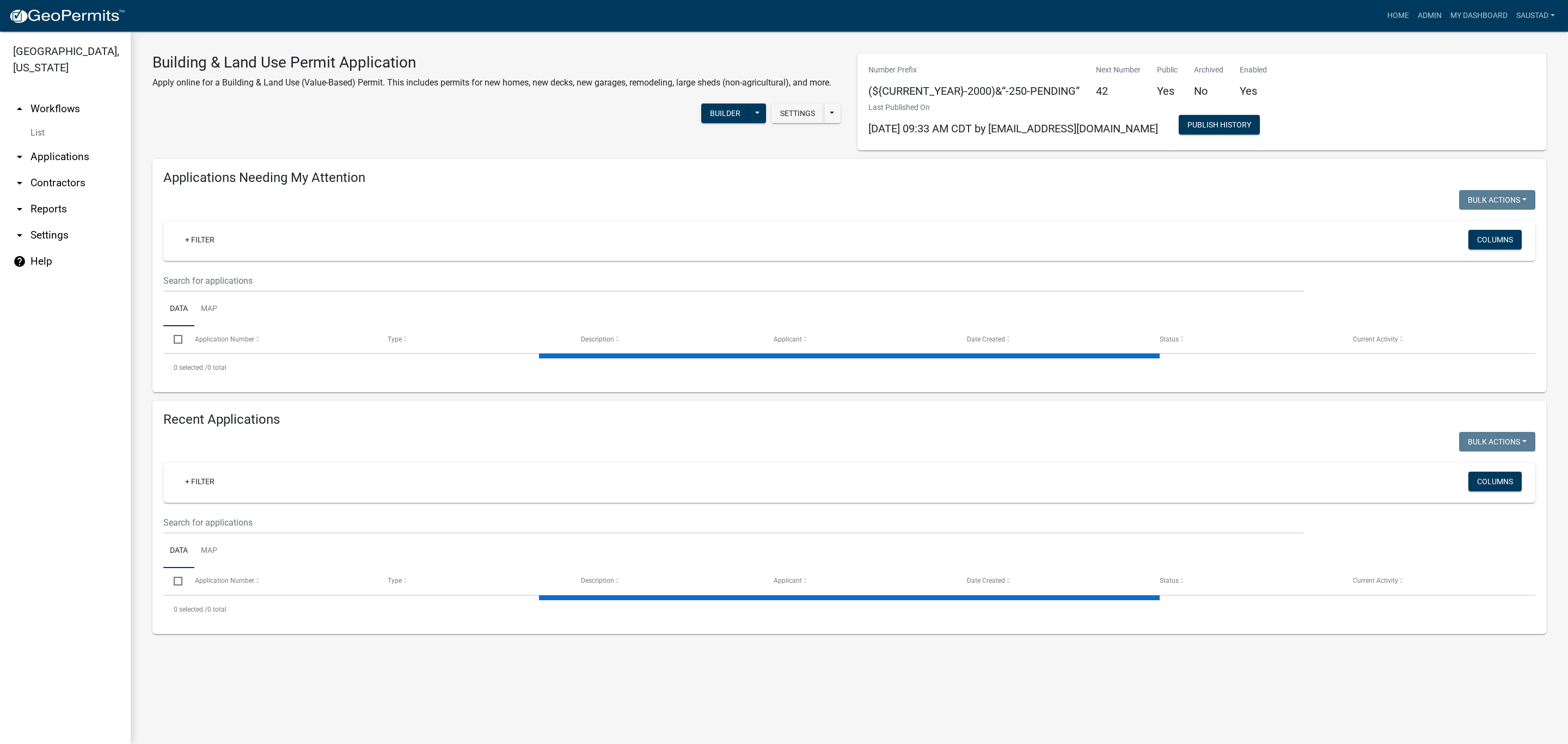
click at [37, 133] on link "List" at bounding box center [65, 132] width 131 height 21
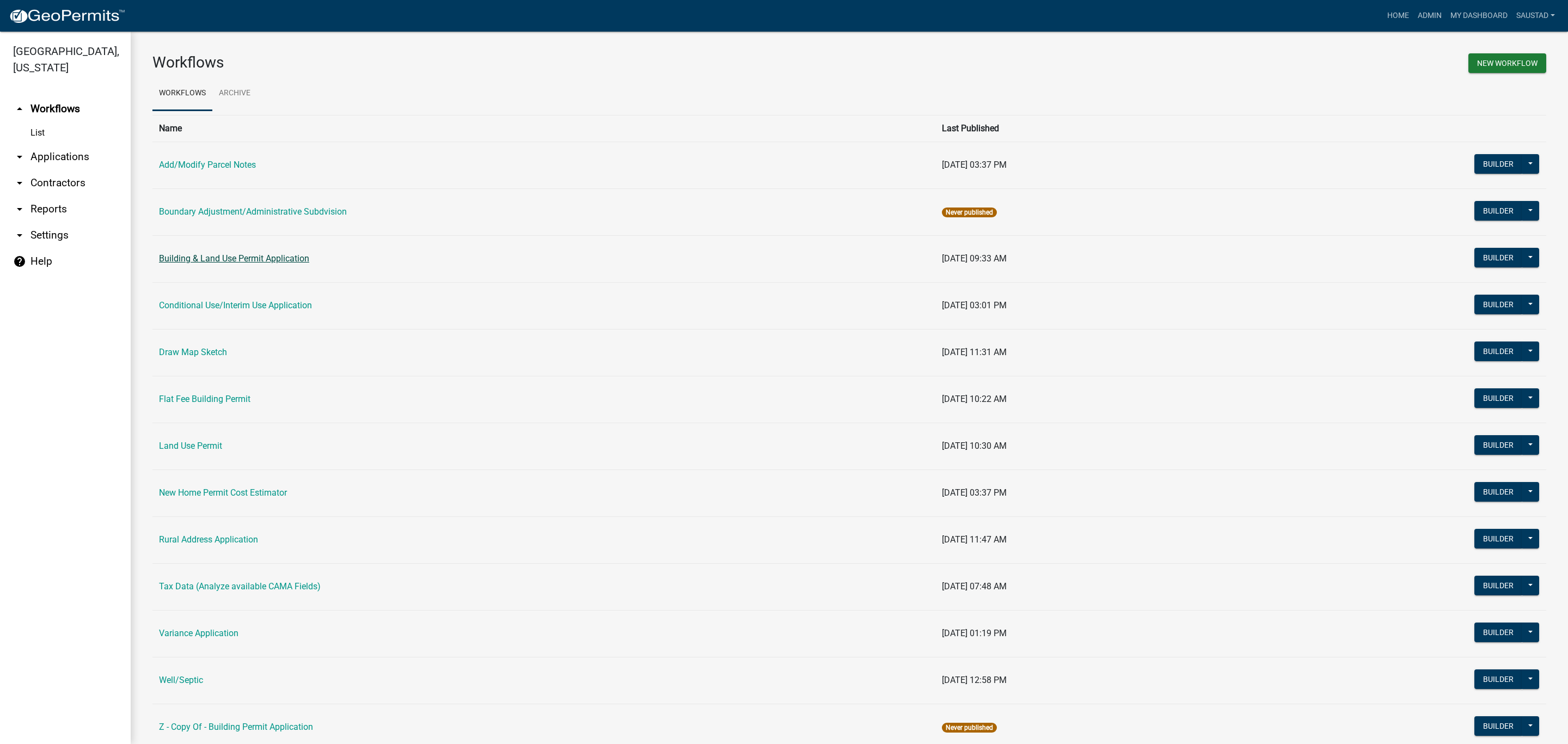
click at [188, 258] on link "Building & Land Use Permit Application" at bounding box center [234, 259] width 150 height 11
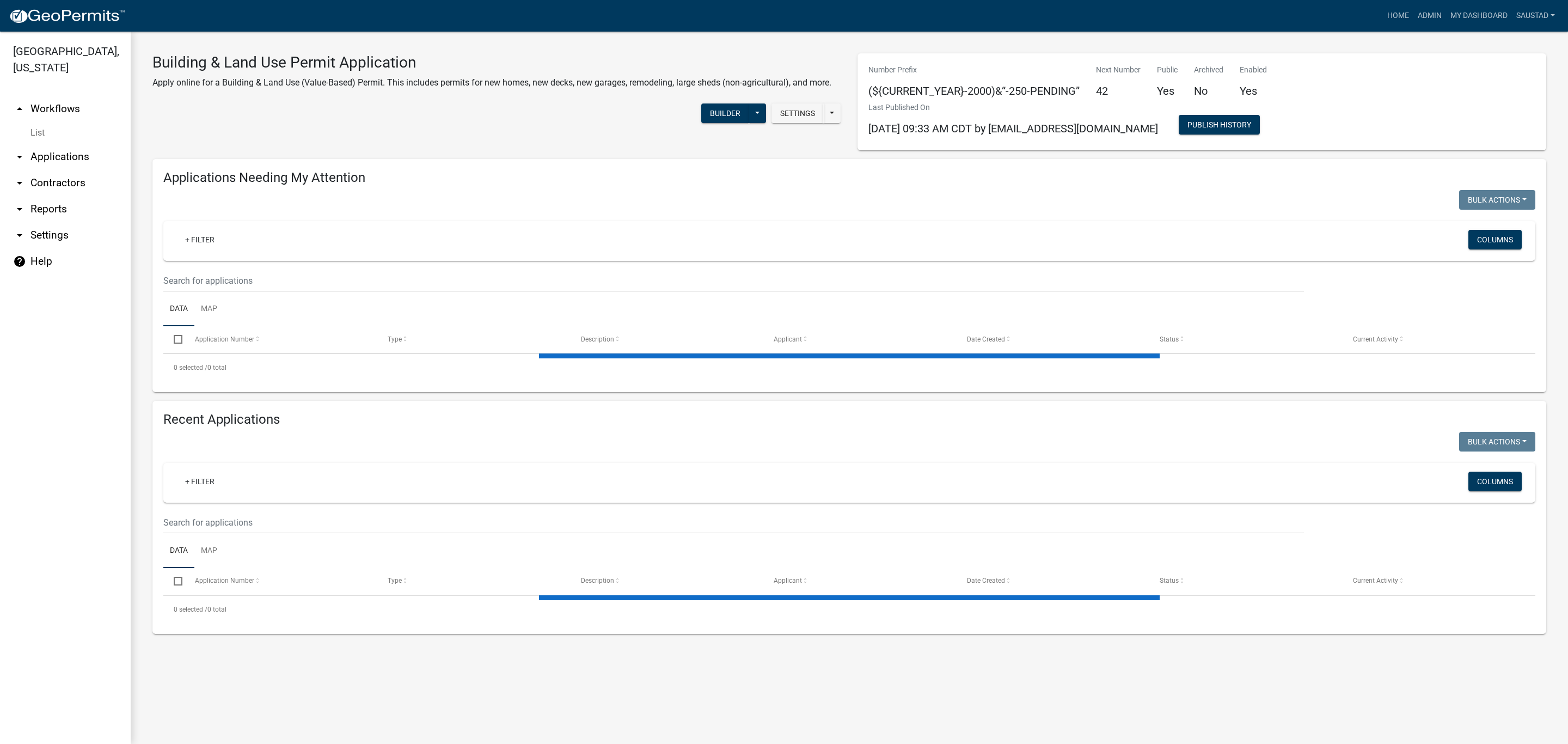
select select "3: 100"
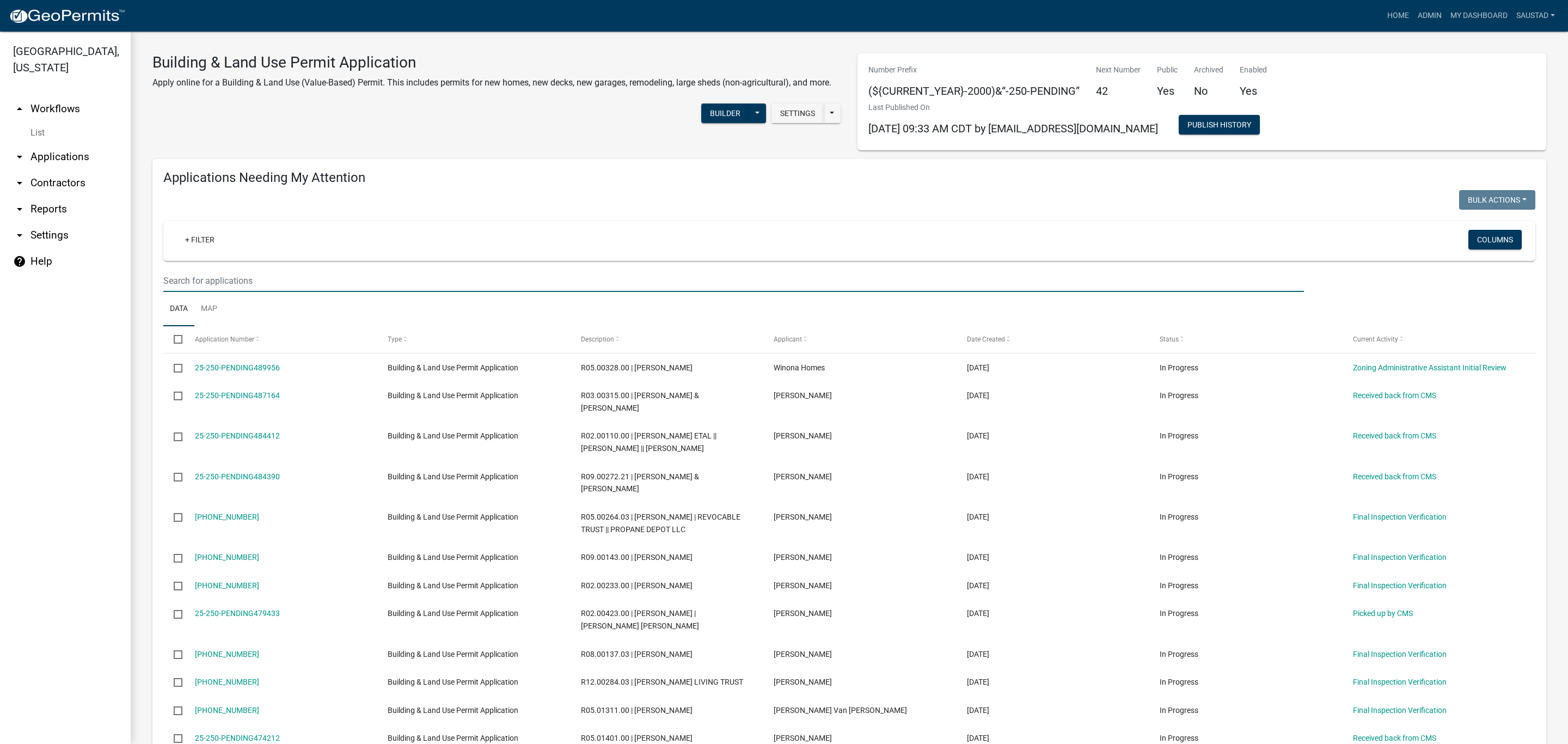
click at [243, 281] on input "text" at bounding box center [733, 280] width 1140 height 22
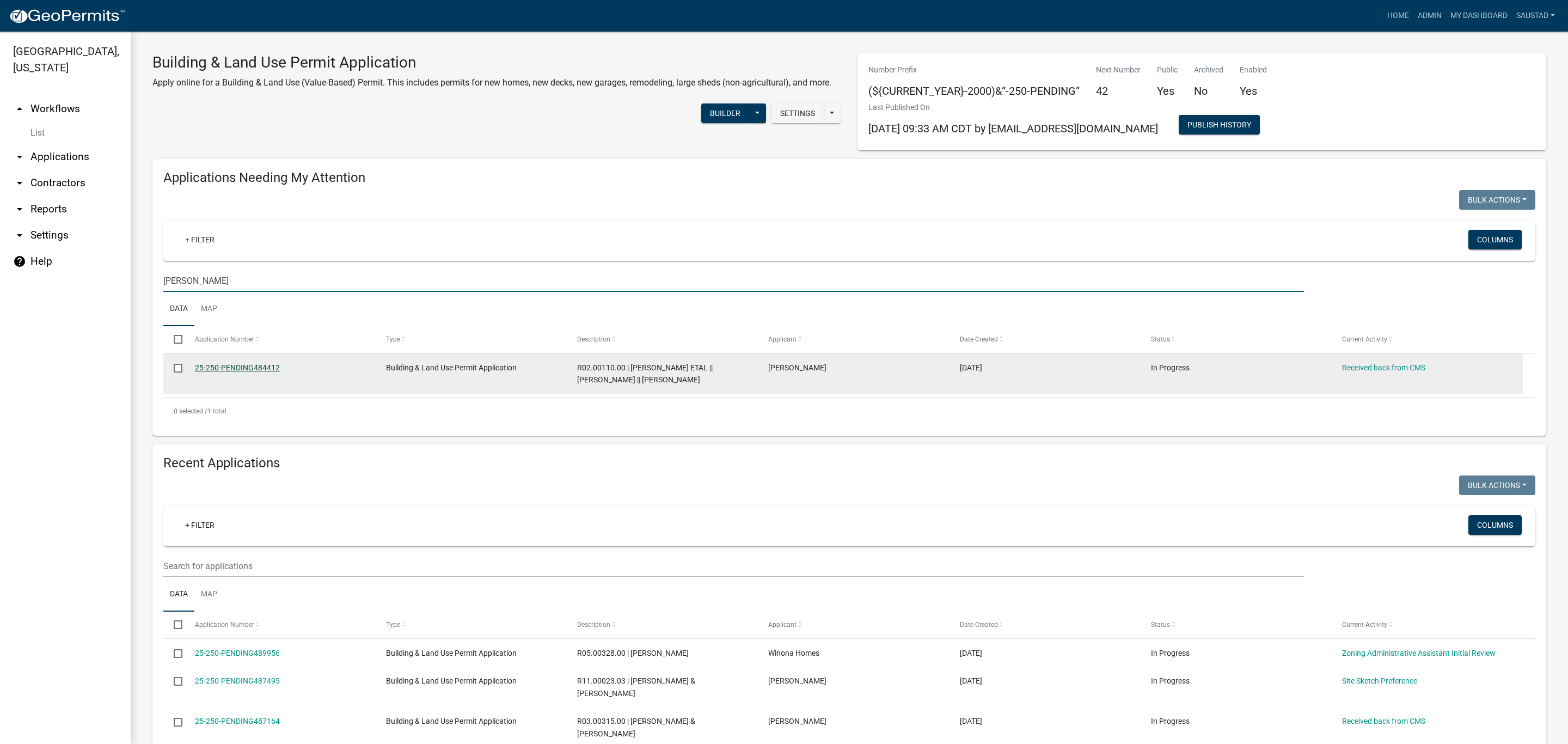
type input "[PERSON_NAME]"
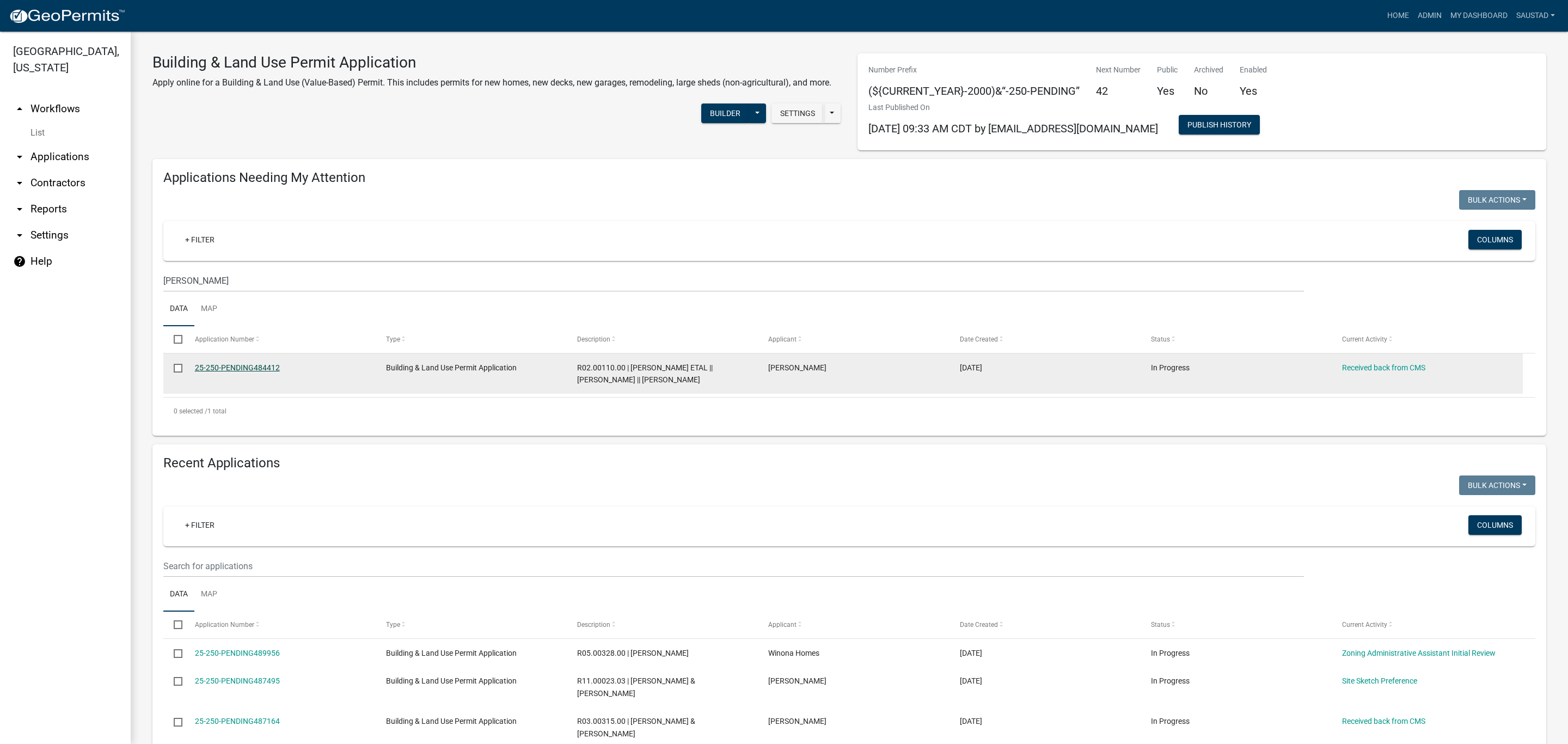
click at [240, 364] on link "25-250-PENDING484412" at bounding box center [237, 367] width 85 height 8
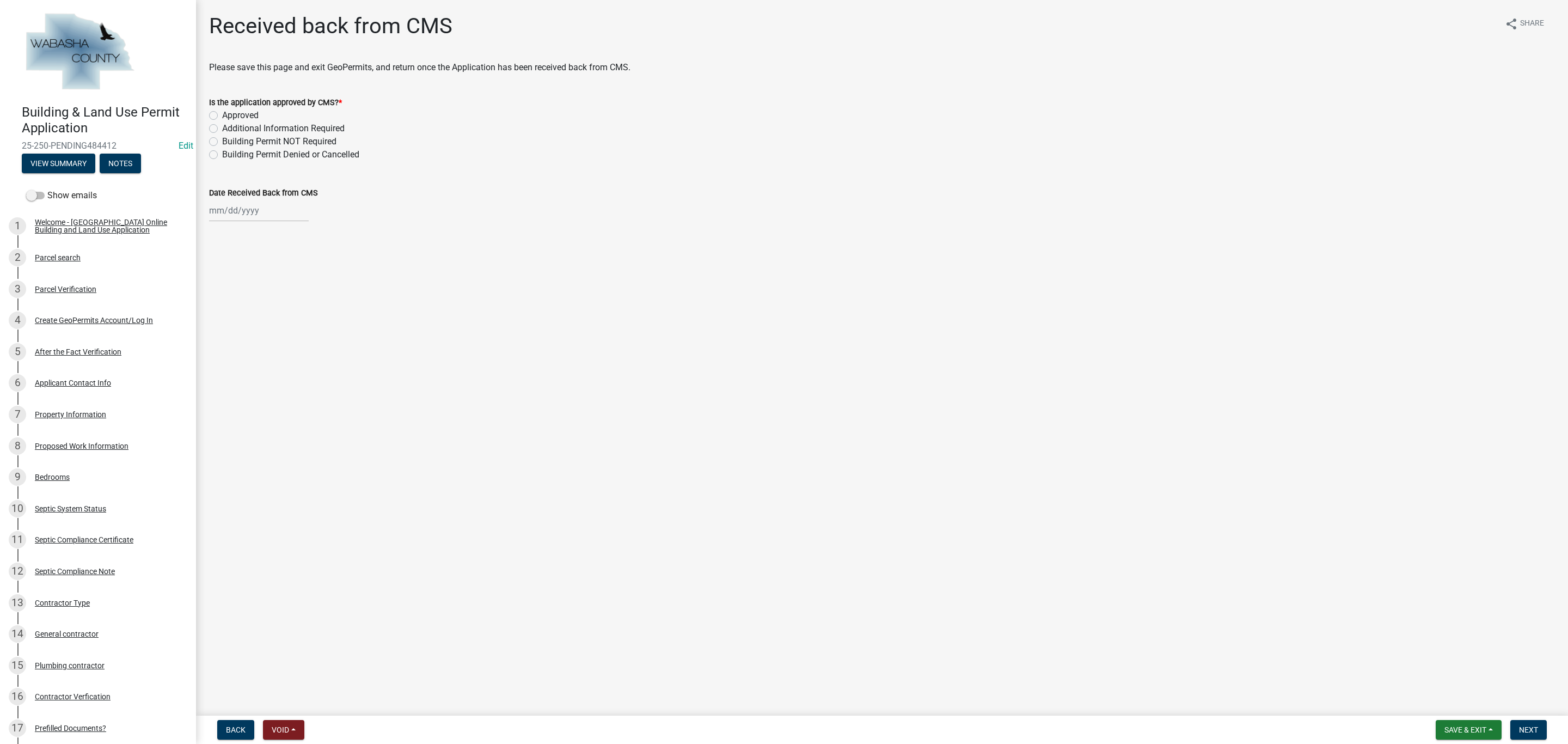
click at [222, 115] on label "Approved" at bounding box center [240, 115] width 37 height 13
click at [222, 115] on input "Approved" at bounding box center [225, 112] width 7 height 7
radio input "true"
click at [231, 208] on div at bounding box center [259, 210] width 99 height 22
select select "10"
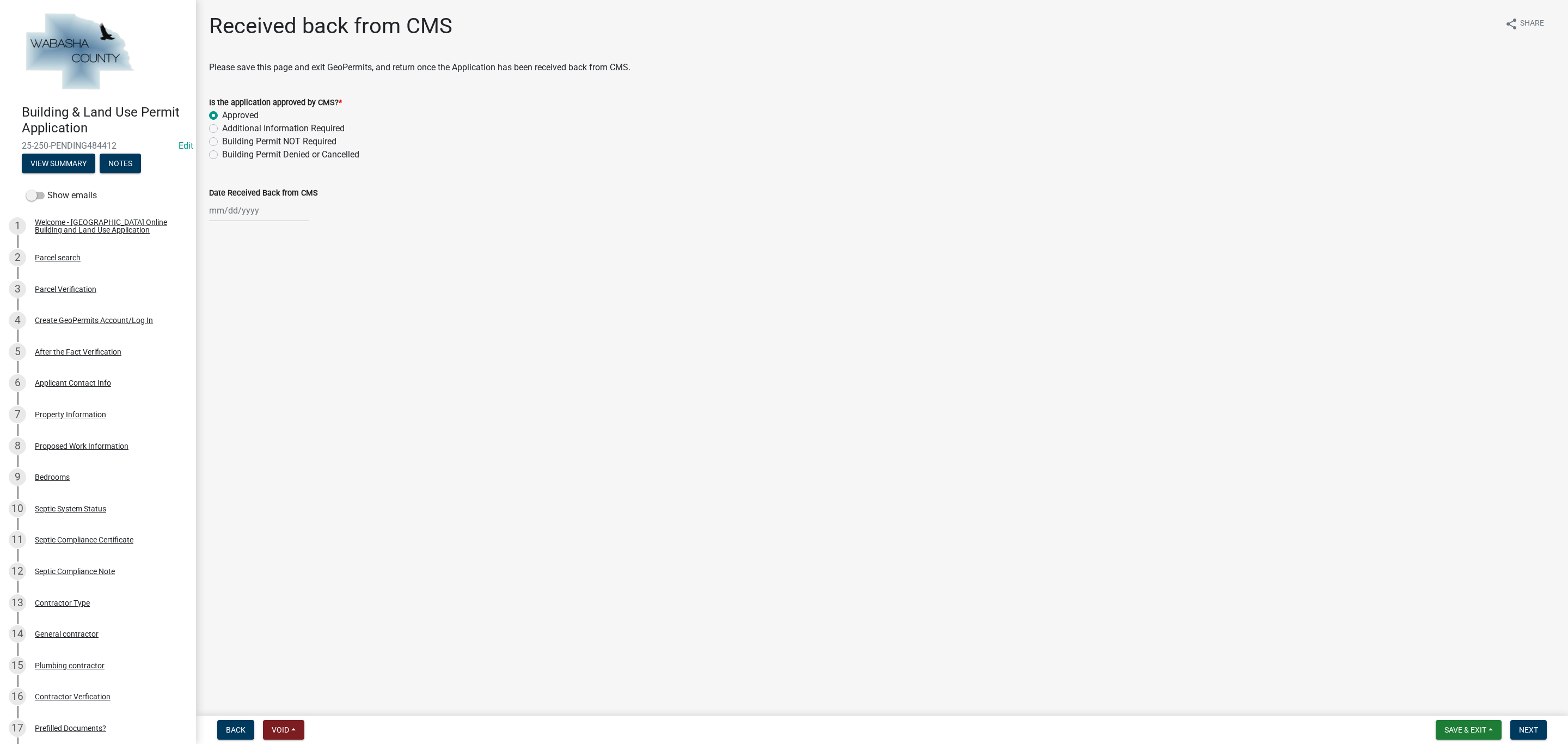
select select "2025"
click at [247, 210] on input "Date Received Back from CMS" at bounding box center [259, 210] width 99 height 22
click at [269, 284] on div "9" at bounding box center [272, 286] width 18 height 18
type input "[DATE]"
click at [1531, 726] on span "Next" at bounding box center [1528, 729] width 19 height 8
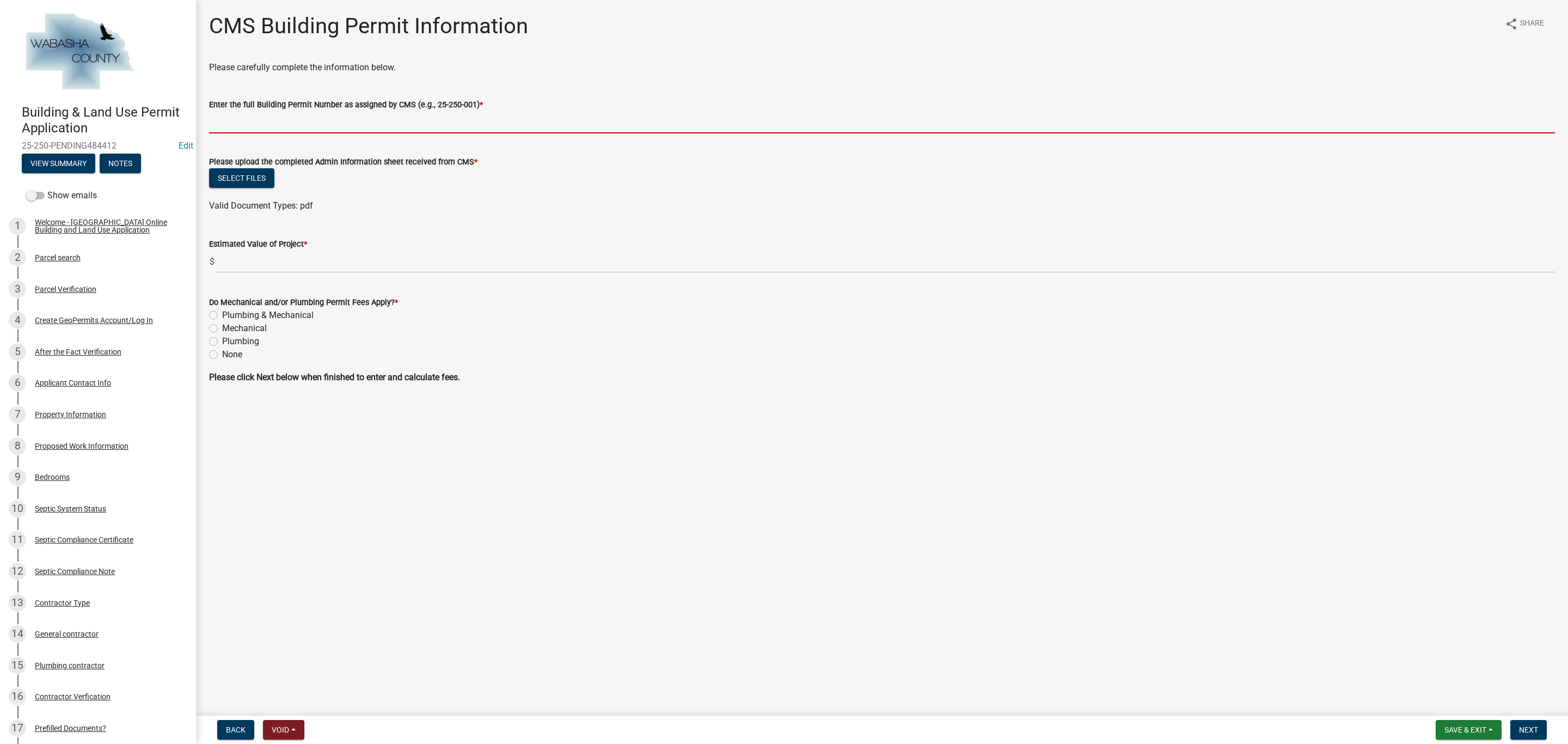
click at [269, 121] on input "Enter the full Building Permit Number as assigned by CMS (e.g., 25-250-001) *" at bounding box center [882, 122] width 1346 height 22
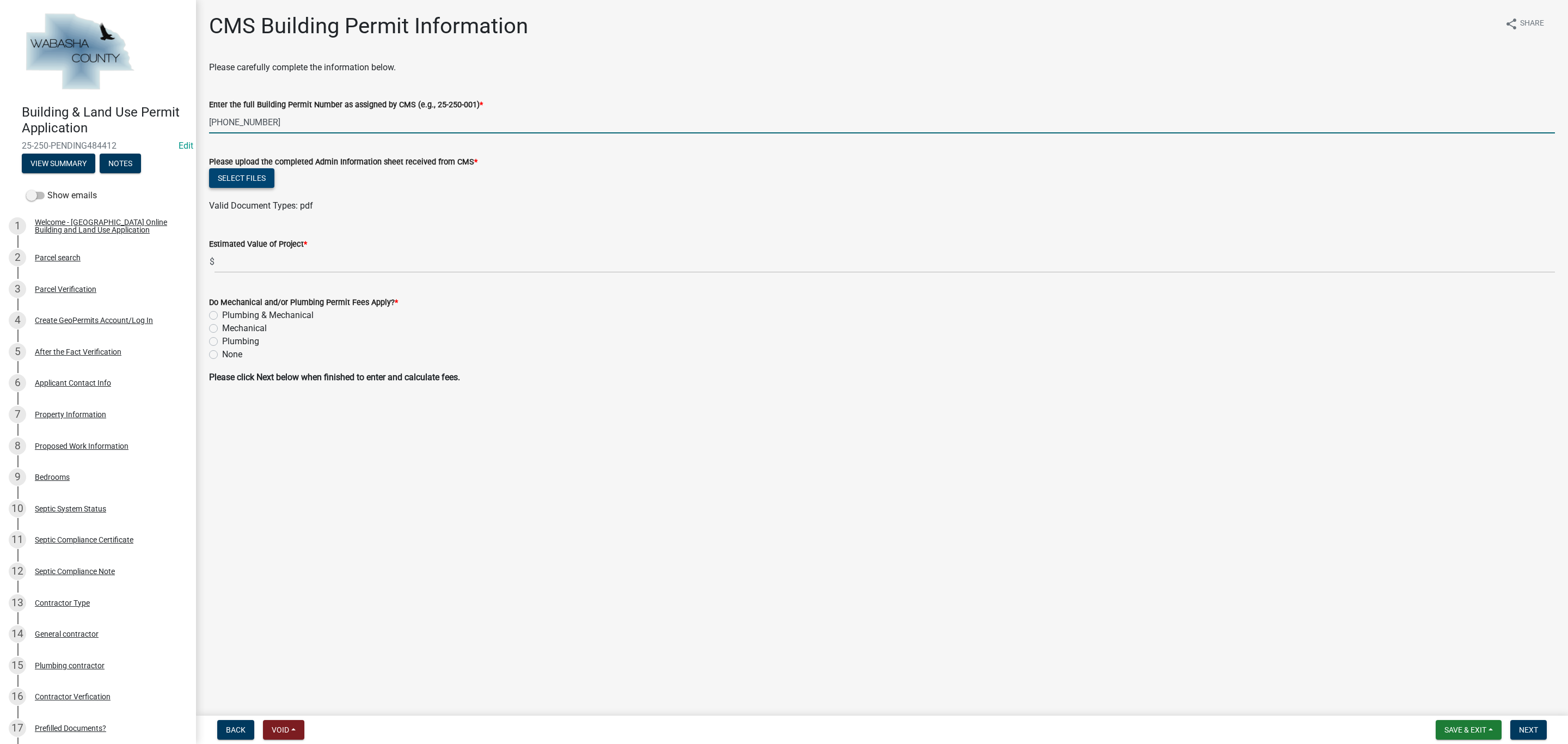
type input "[PHONE_NUMBER]"
click at [245, 180] on button "Select files" at bounding box center [241, 178] width 65 height 20
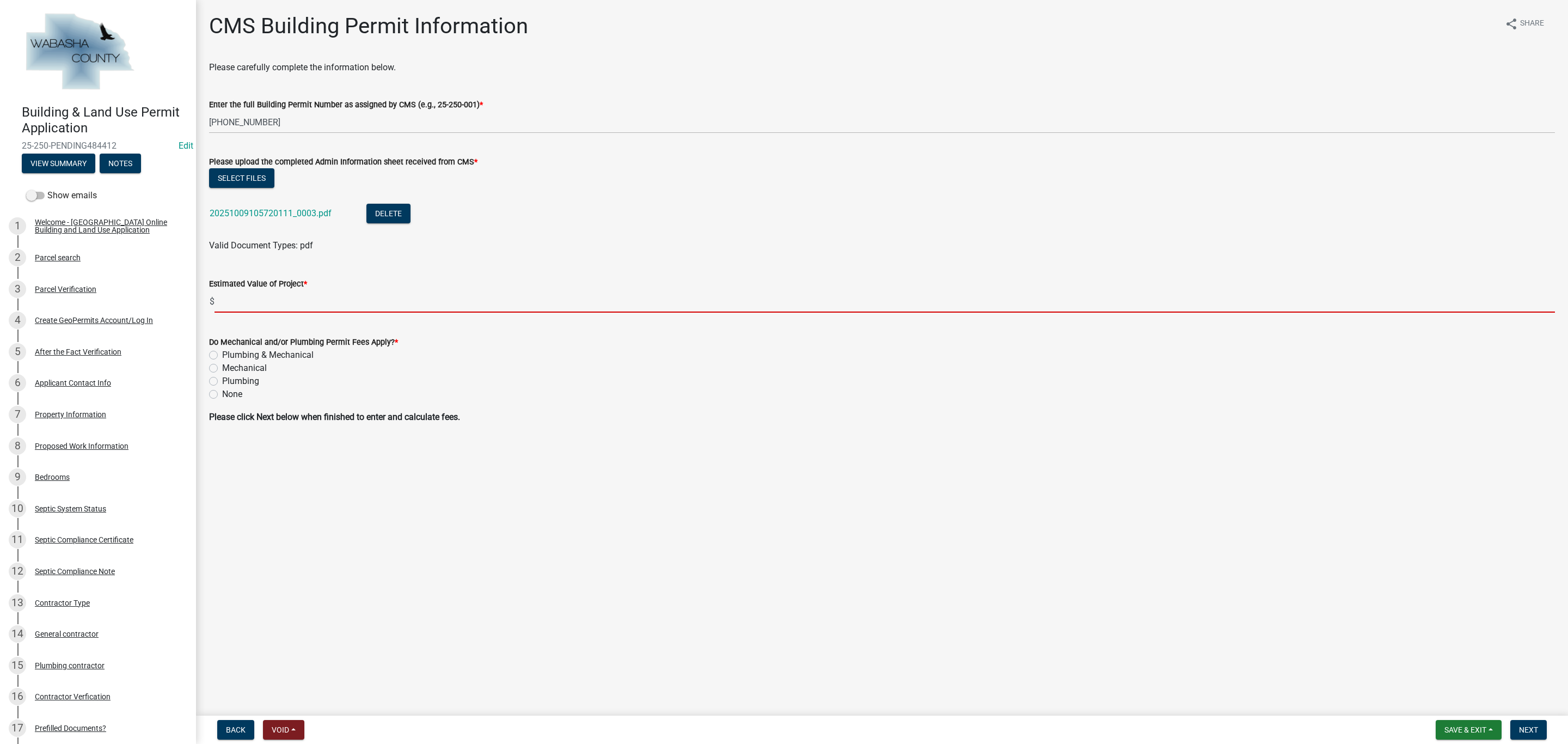
click at [263, 302] on input "text" at bounding box center [885, 301] width 1341 height 22
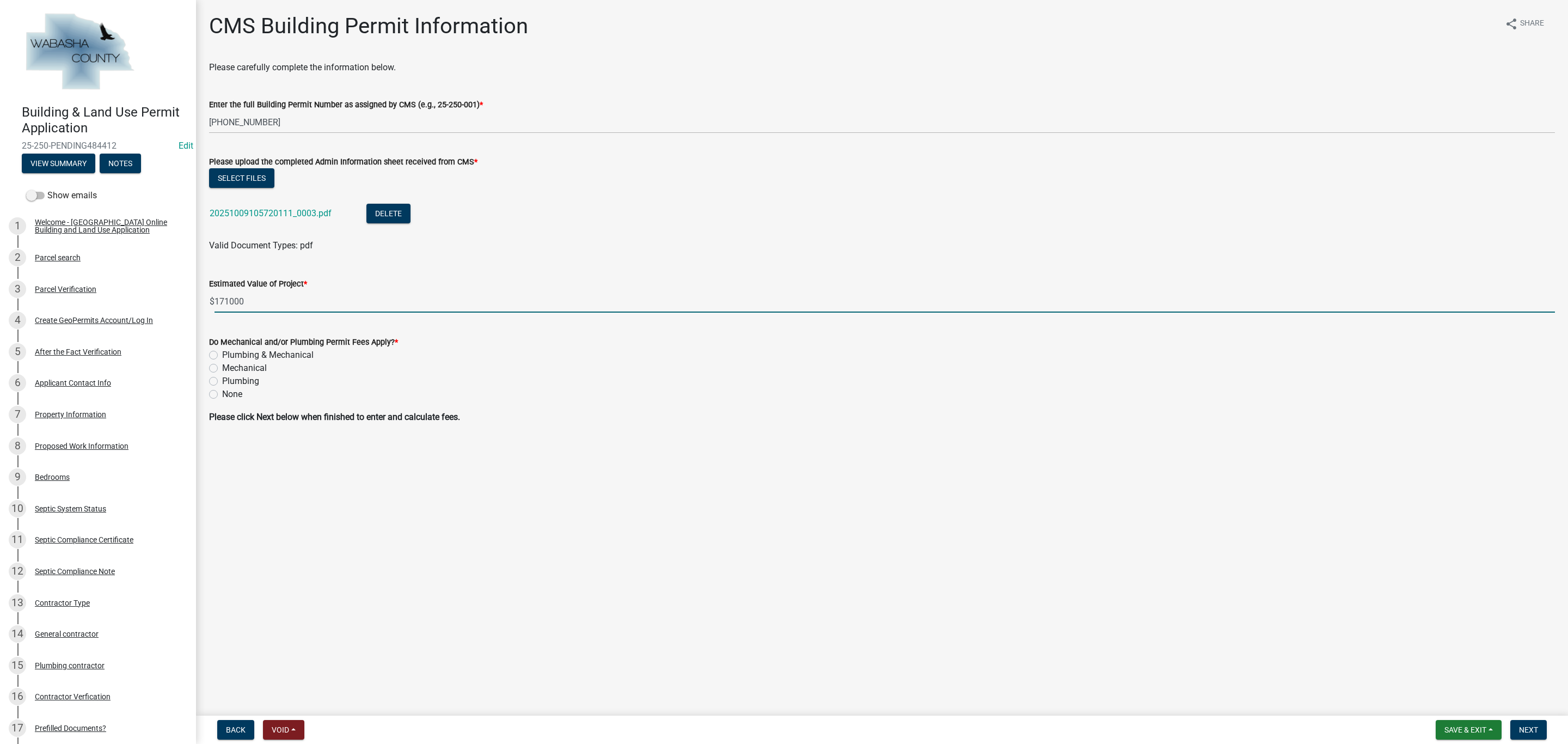
type input "171000"
click at [222, 352] on label "Plumbing & Mechanical" at bounding box center [268, 354] width 92 height 13
click at [222, 352] on input "Plumbing & Mechanical" at bounding box center [225, 351] width 7 height 7
radio input "true"
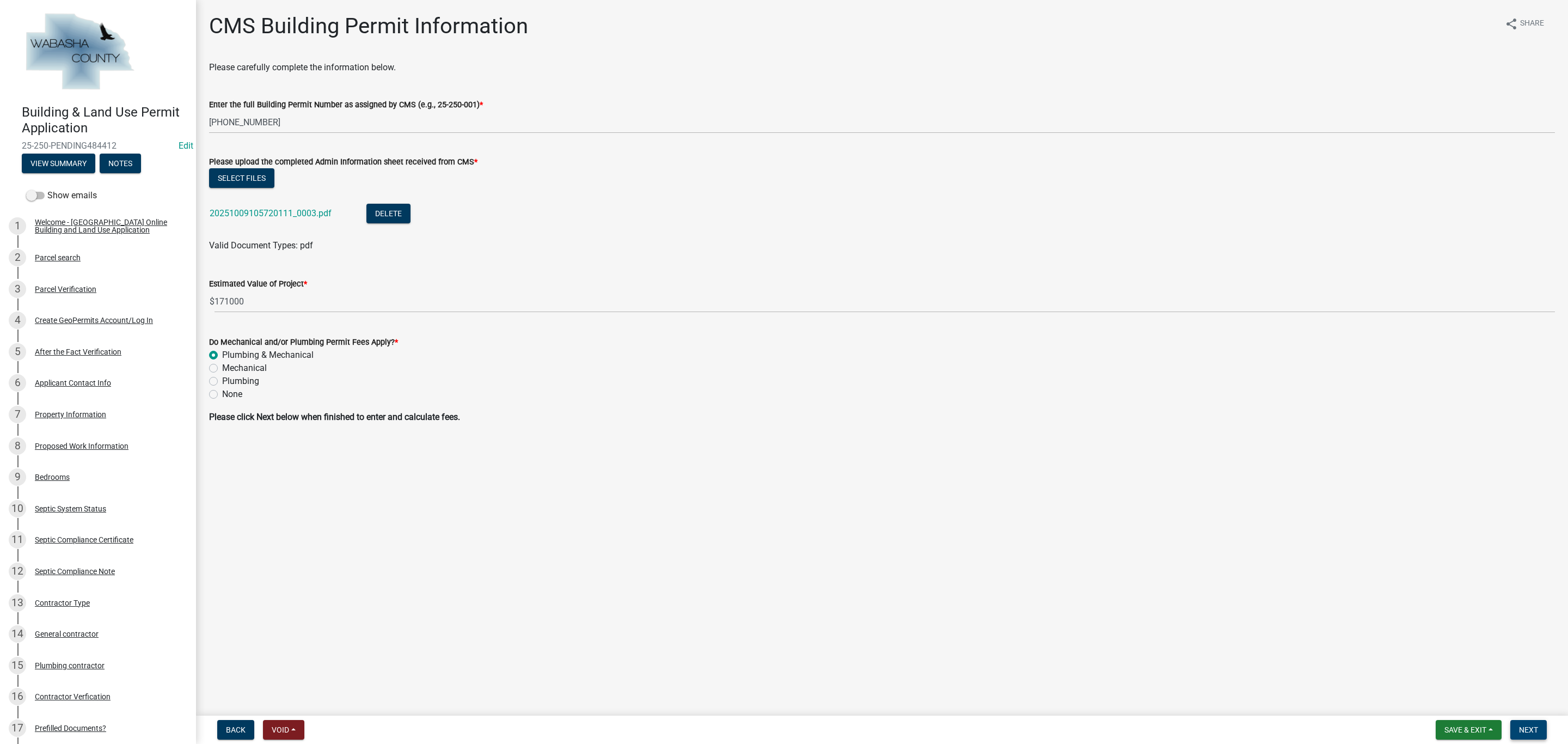
click at [1525, 729] on span "Next" at bounding box center [1528, 729] width 19 height 8
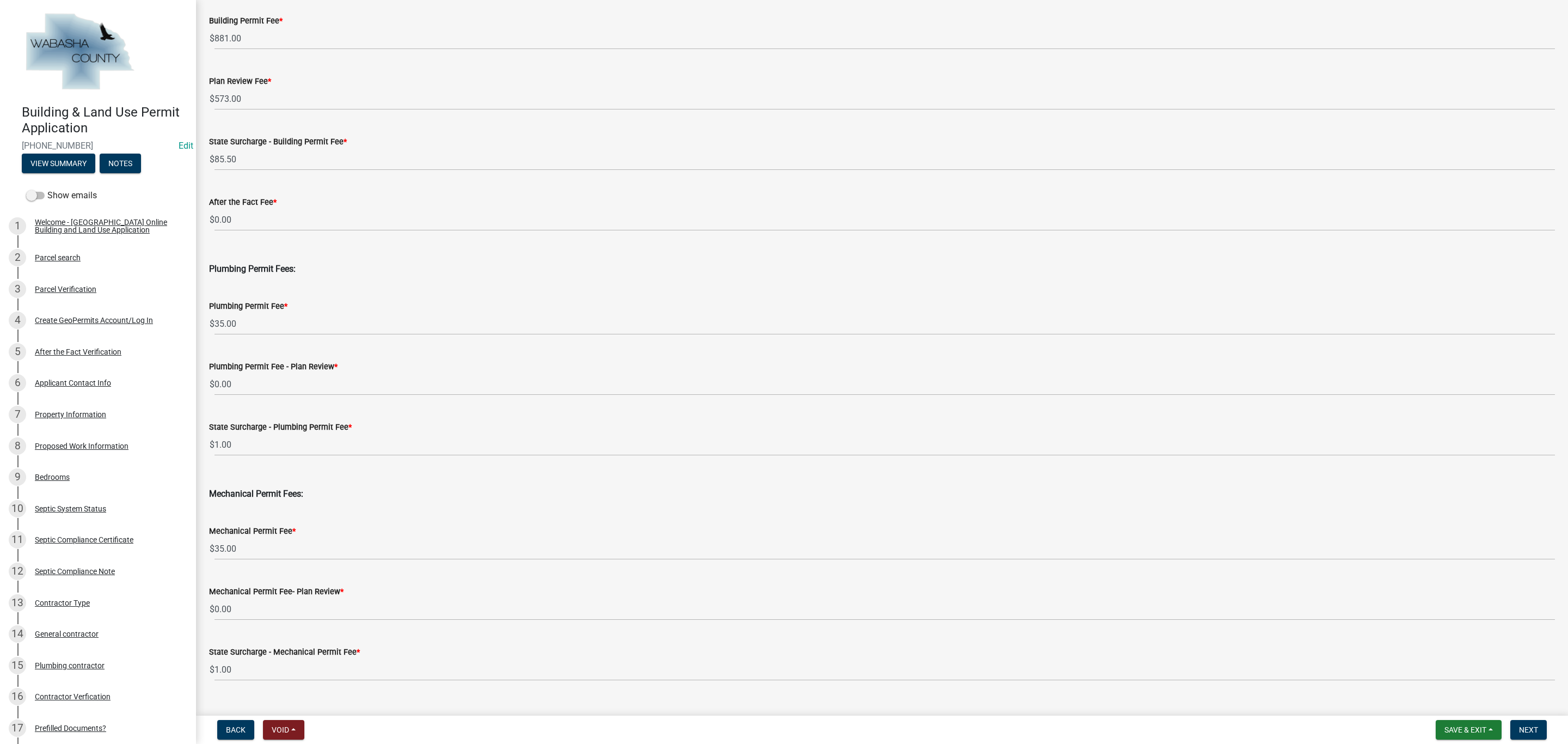
scroll to position [231, 0]
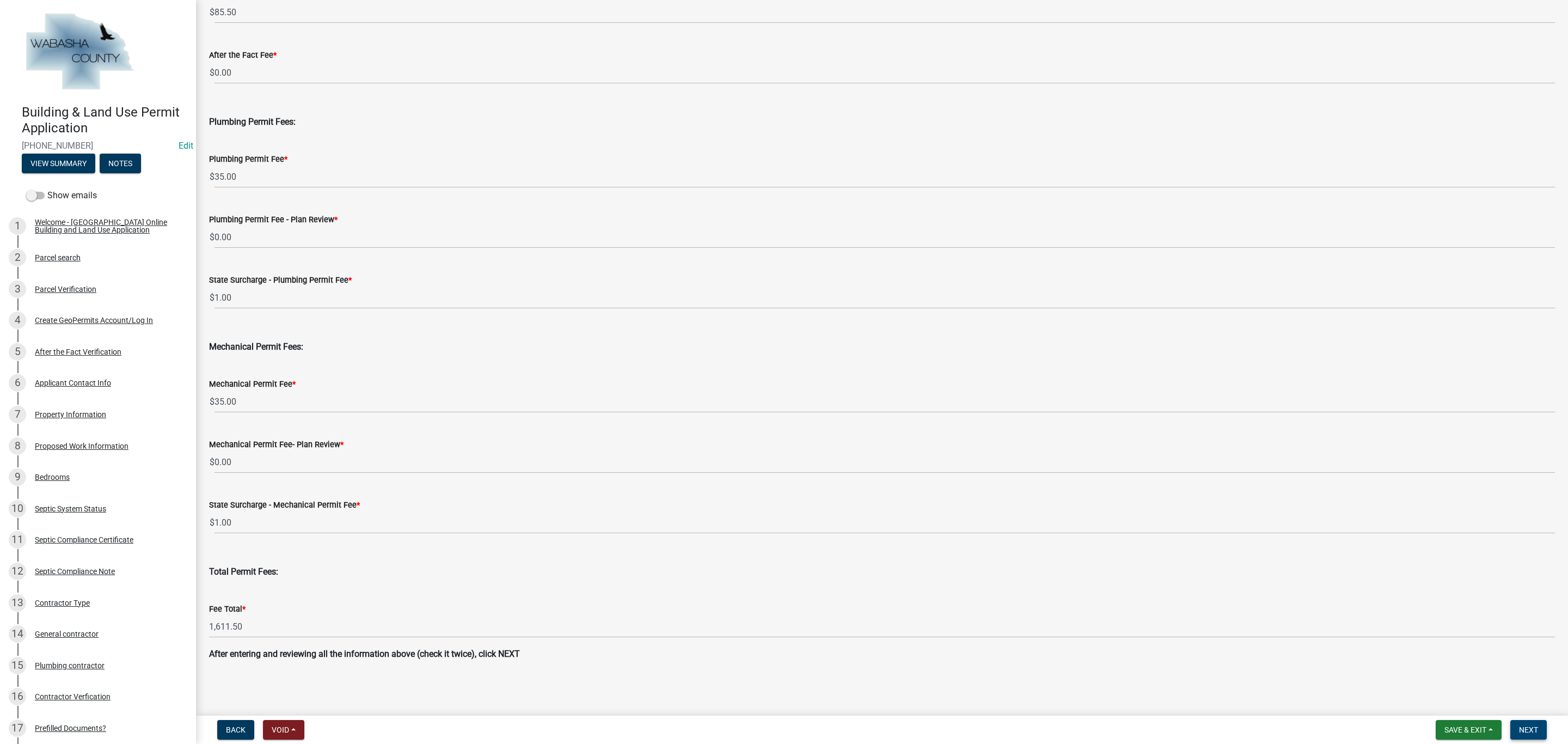
click at [1532, 733] on span "Next" at bounding box center [1528, 729] width 19 height 8
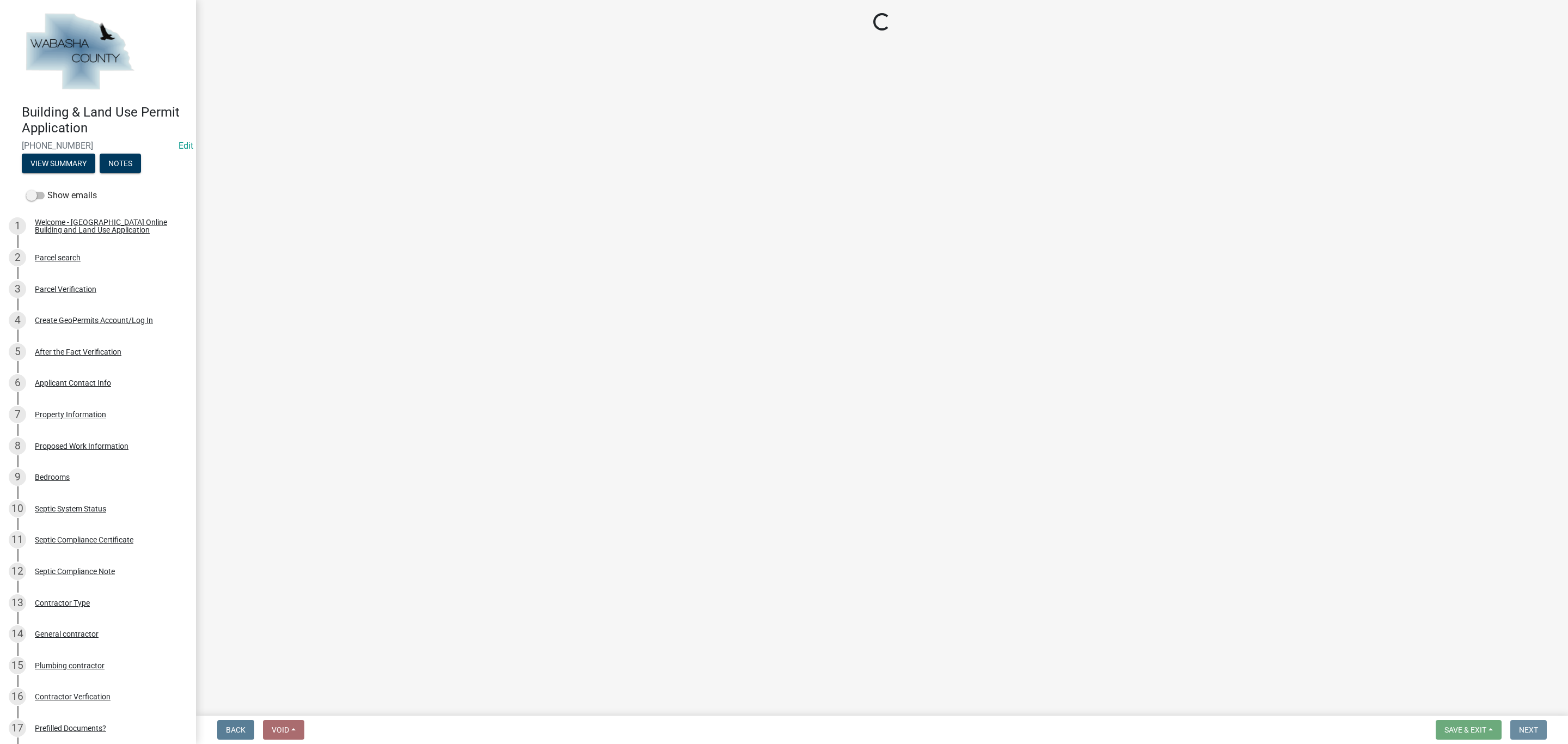
scroll to position [0, 0]
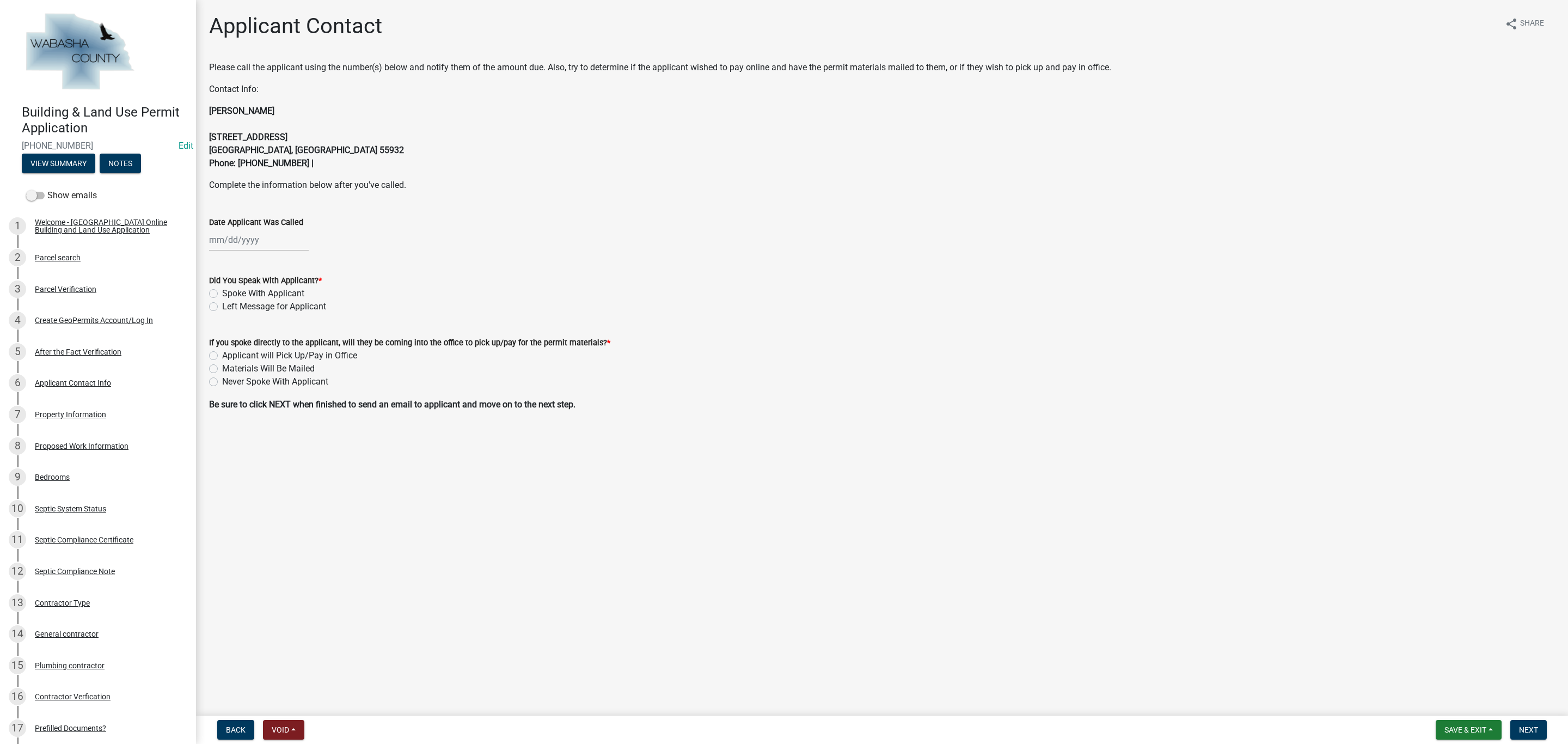
select select "10"
select select "2025"
click at [258, 240] on div "Jan Feb Mar Apr May Jun [DATE] Aug Sep Oct Nov [DATE] 2025 2026 Mo Tu We Th Fr …" at bounding box center [259, 240] width 99 height 22
click at [269, 312] on div "9" at bounding box center [272, 315] width 18 height 18
type input "[DATE]"
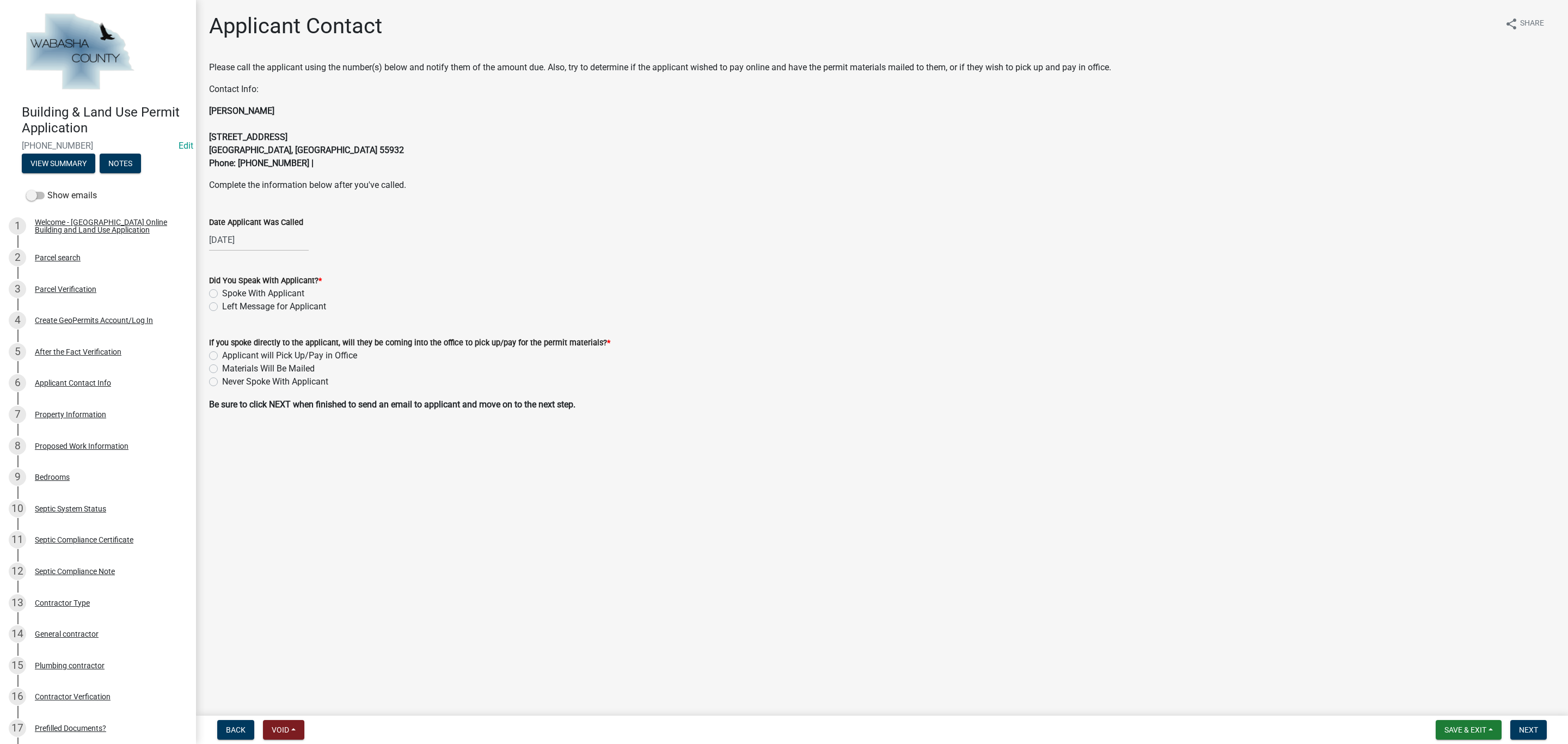
click at [222, 305] on label "Left Message for Applicant" at bounding box center [274, 306] width 104 height 13
click at [222, 305] on input "Left Message for Applicant" at bounding box center [225, 303] width 7 height 7
radio input "true"
click at [222, 378] on label "Never Spoke With Applicant" at bounding box center [275, 381] width 106 height 13
click at [222, 378] on input "Never Spoke With Applicant" at bounding box center [225, 378] width 7 height 7
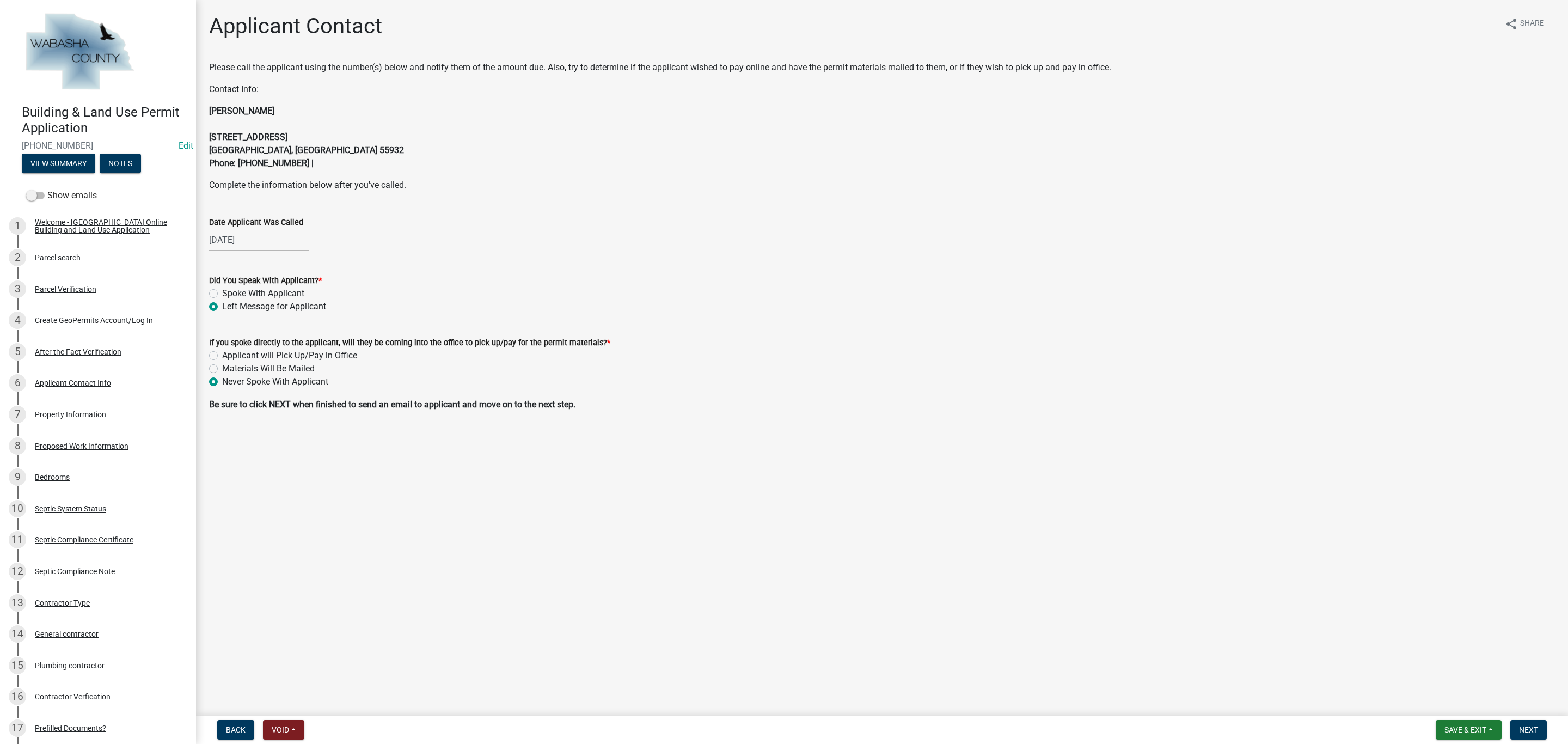
radio input "true"
click at [1535, 726] on span "Next" at bounding box center [1528, 729] width 19 height 8
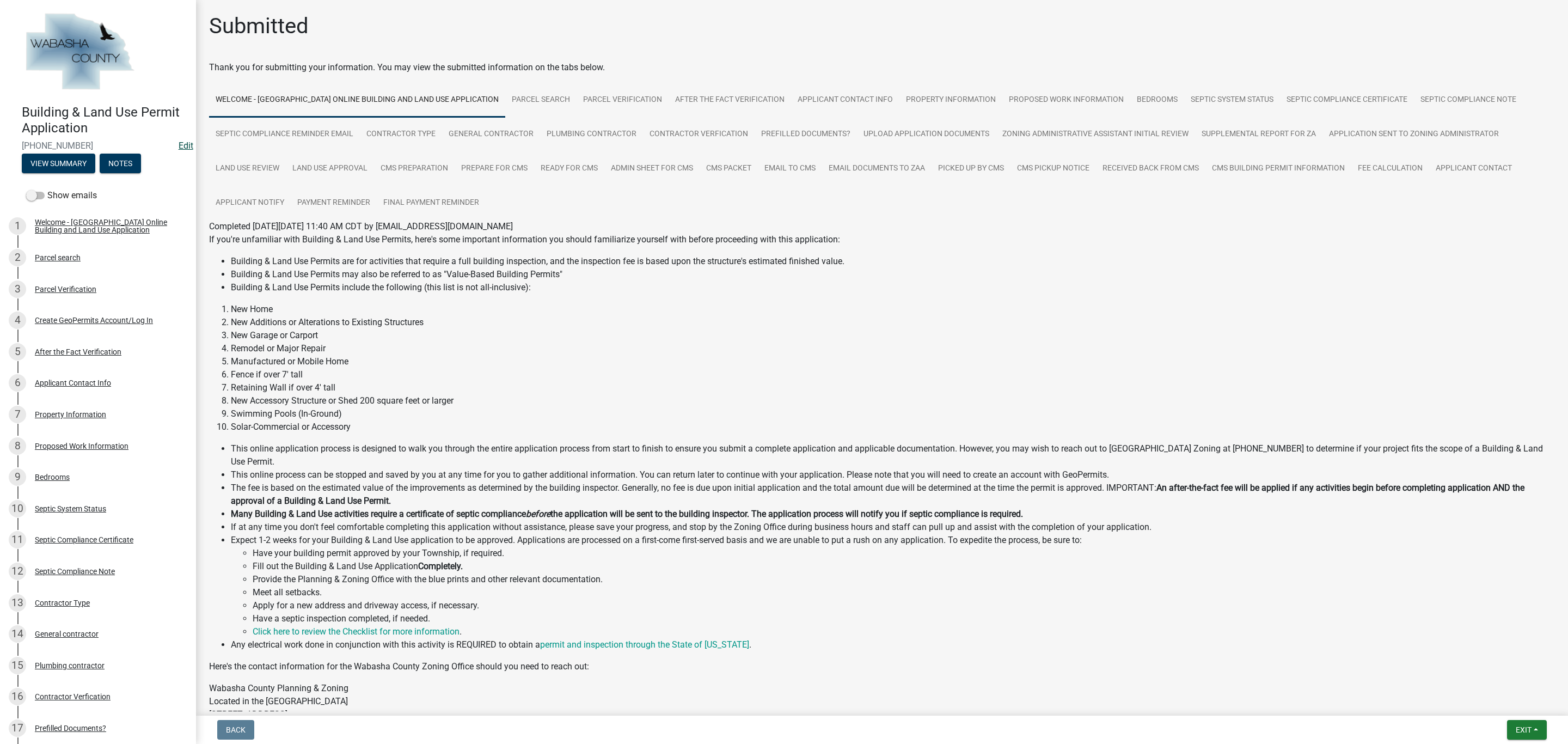
click at [178, 148] on link "Edit" at bounding box center [185, 146] width 15 height 11
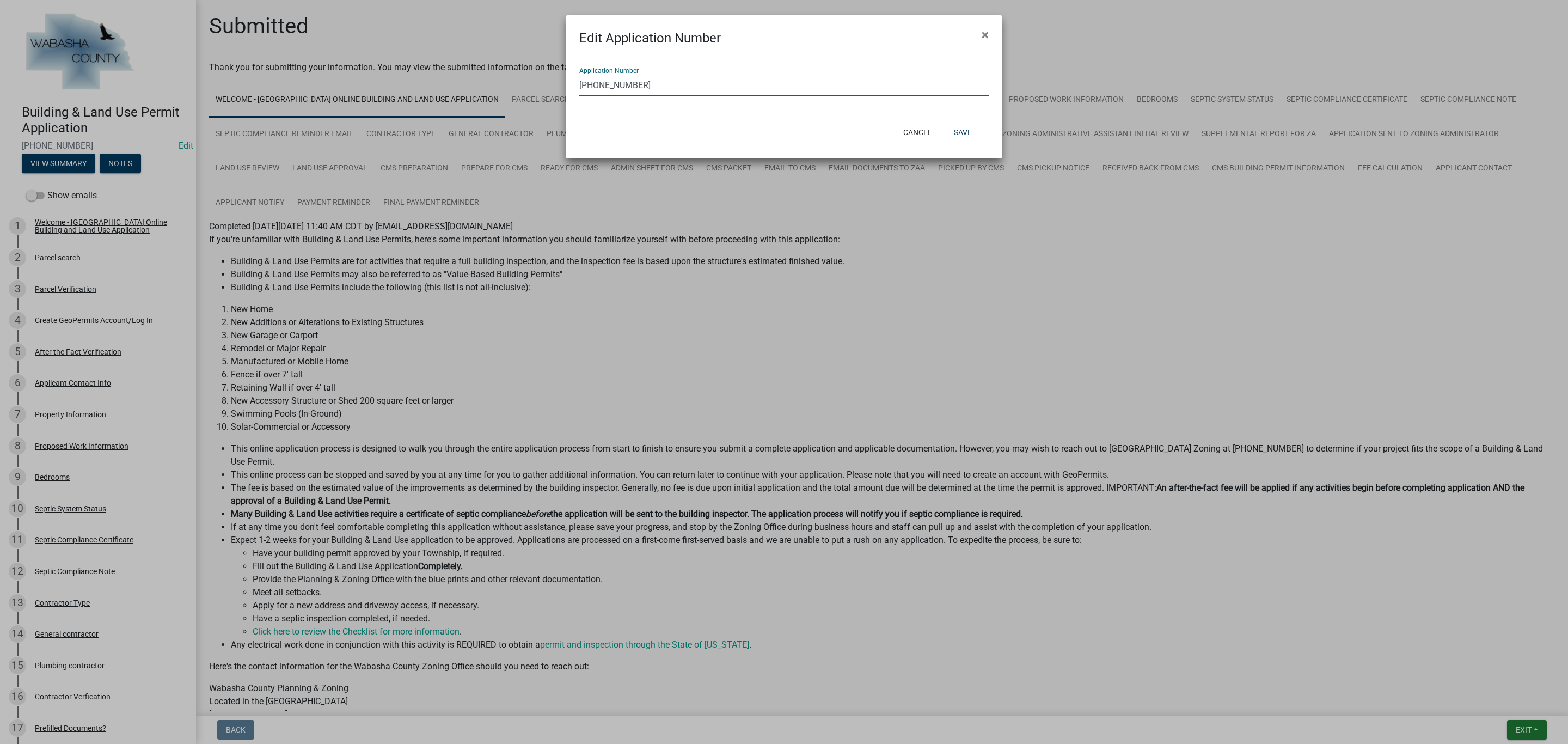
click at [662, 85] on input "[PHONE_NUMBER]" at bounding box center [784, 85] width 409 height 22
type input "[PHONE_NUMBER]"
click at [970, 135] on button "Save" at bounding box center [963, 132] width 35 height 20
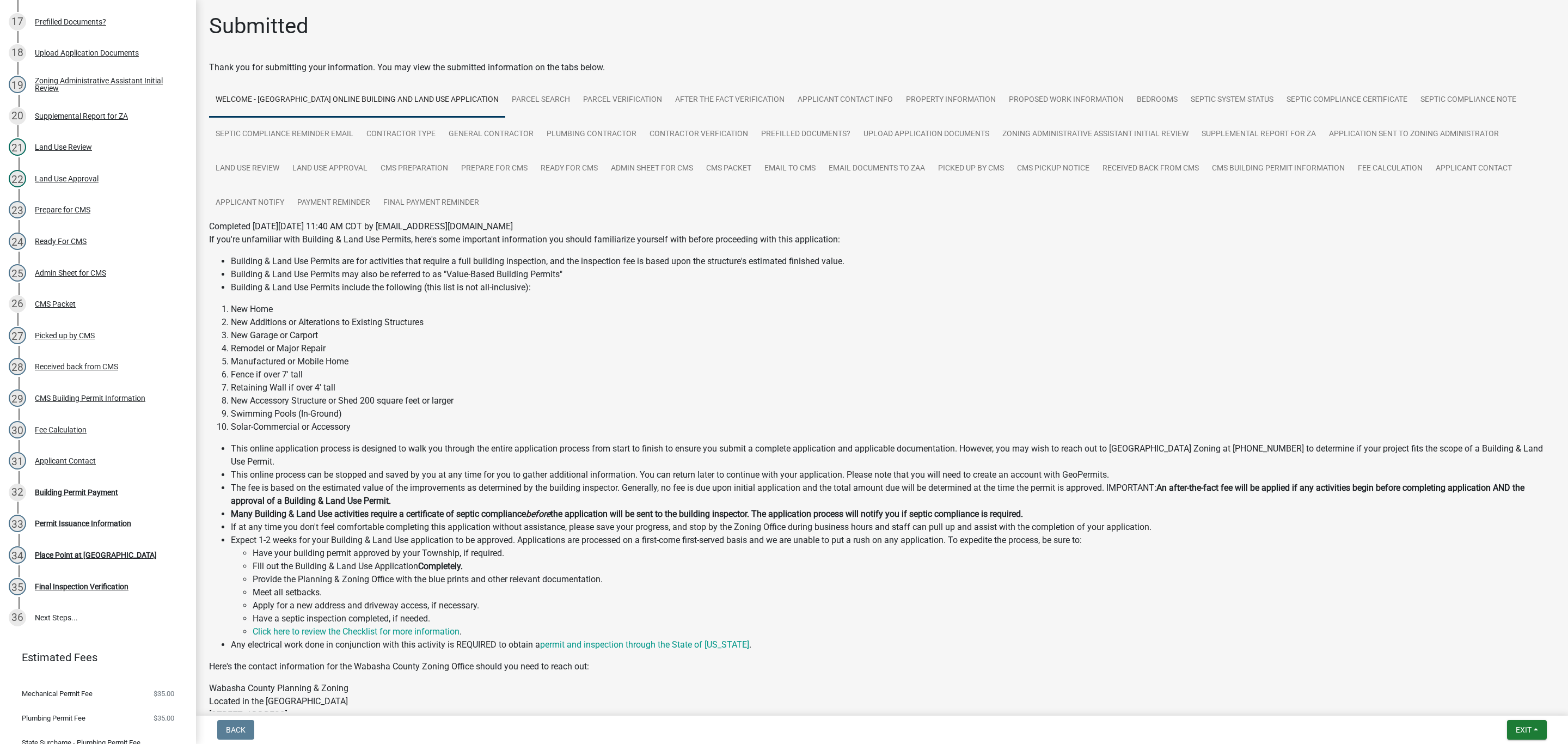
scroll to position [735, 0]
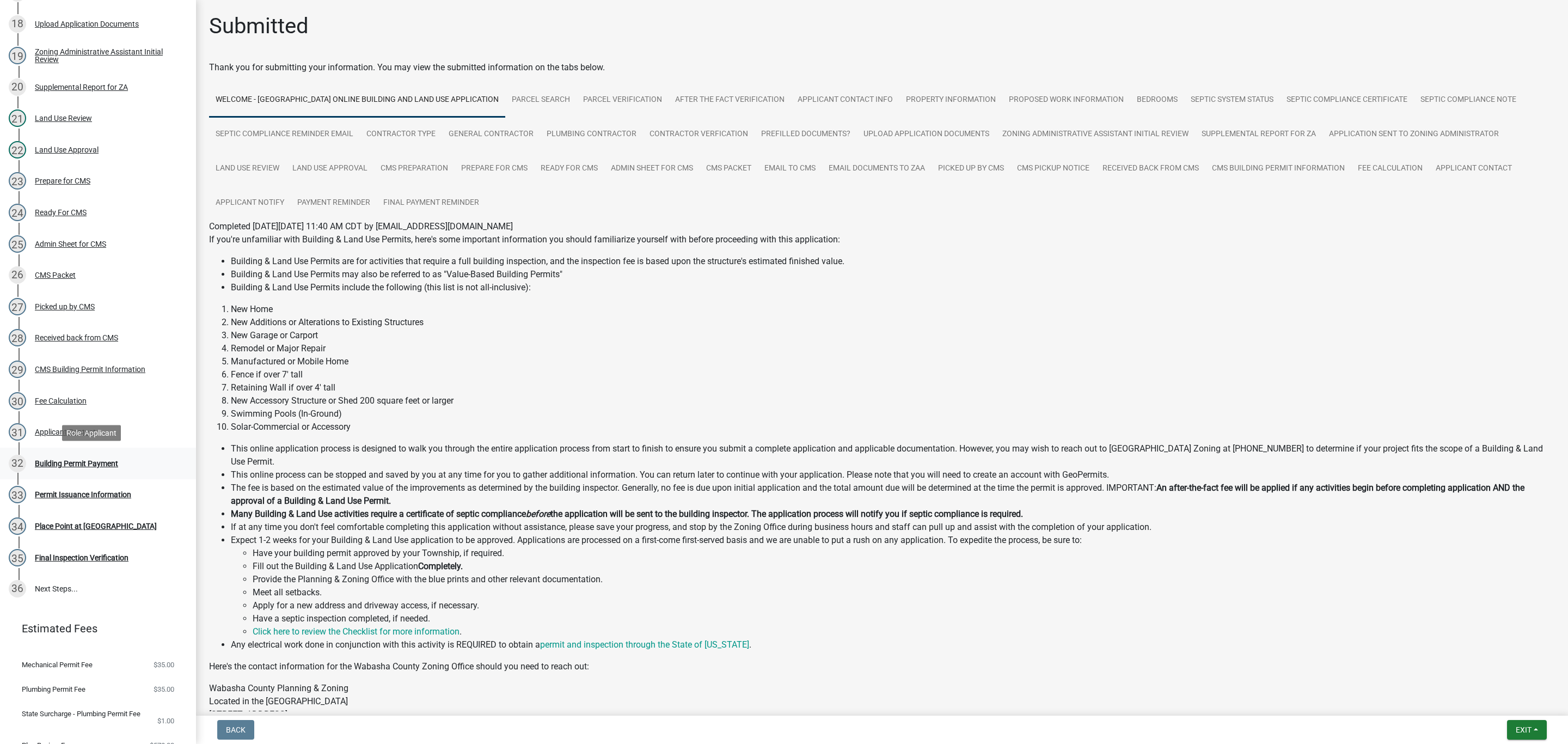
click at [102, 468] on div "32 Building Permit Payment" at bounding box center [93, 463] width 170 height 18
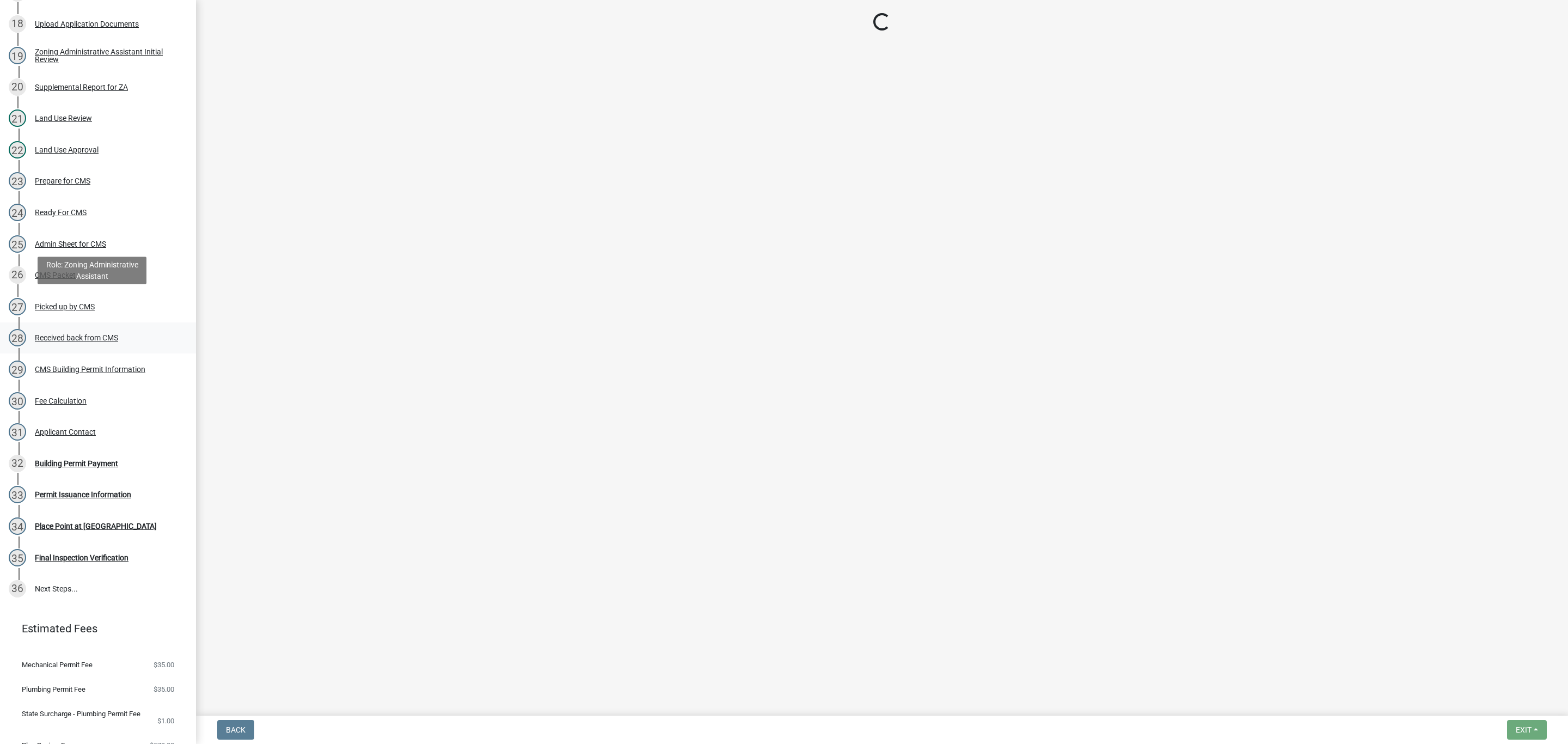
select select "3: 3"
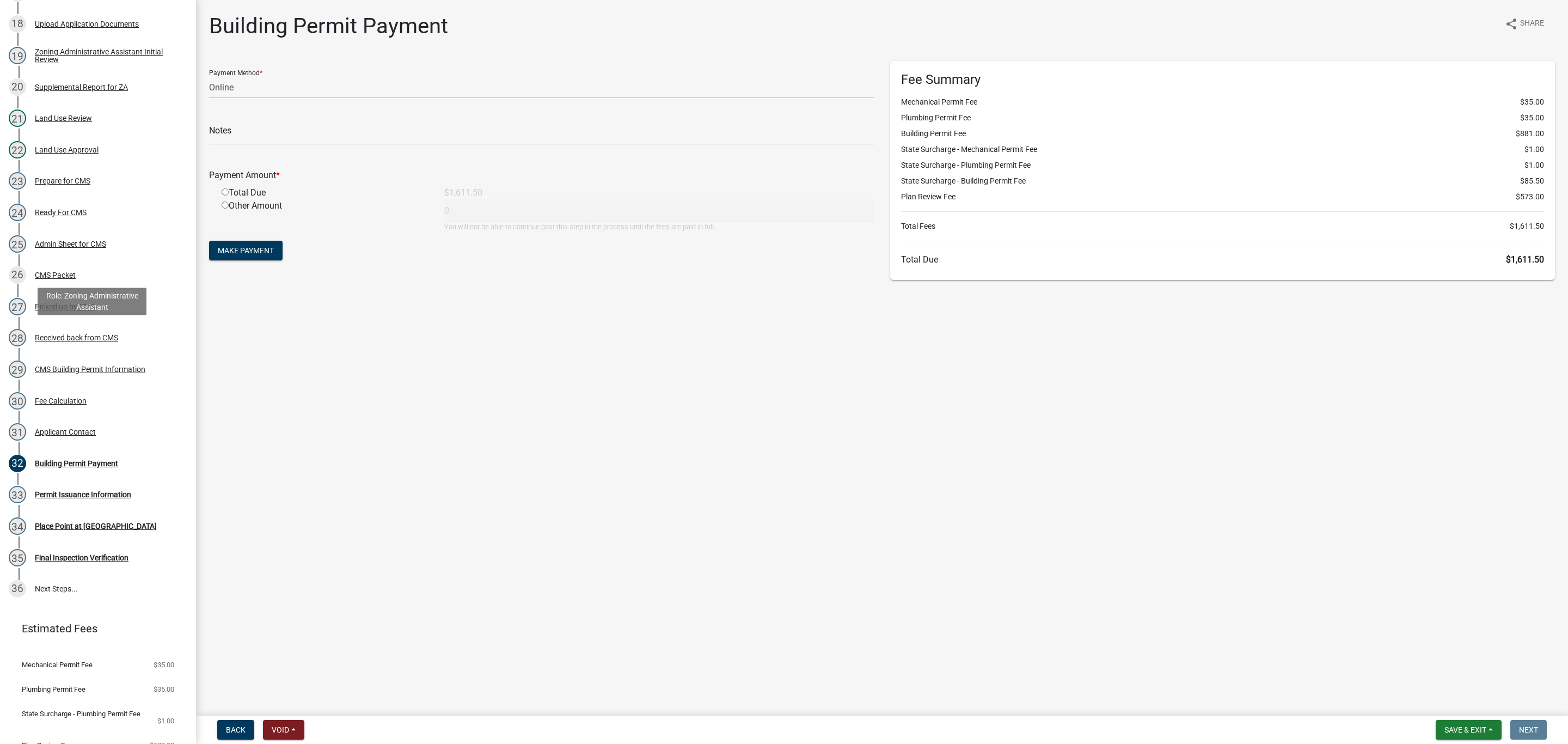
click at [92, 341] on div "Received back from CMS" at bounding box center [77, 338] width 83 height 8
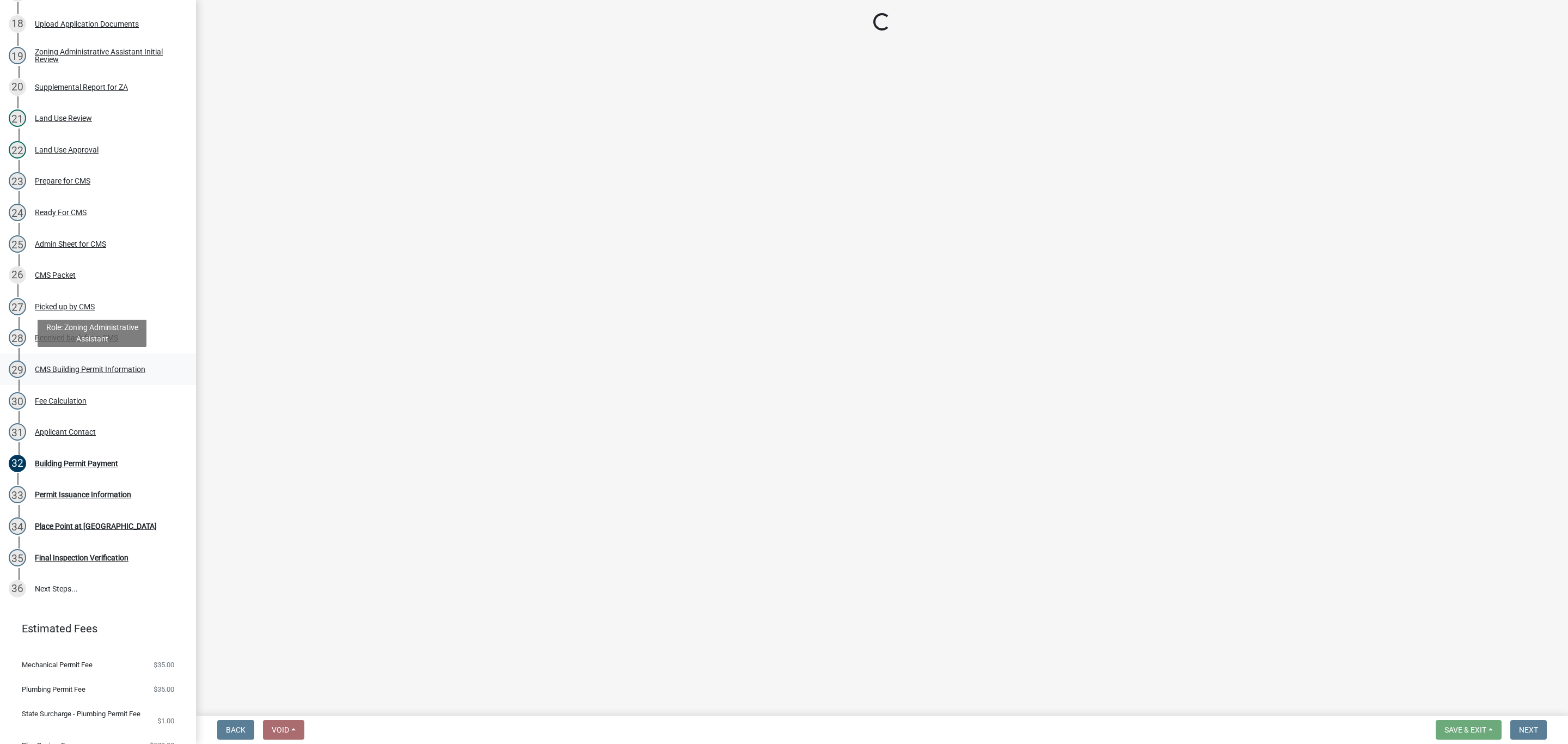
click at [99, 370] on div "CMS Building Permit Information" at bounding box center [90, 369] width 110 height 8
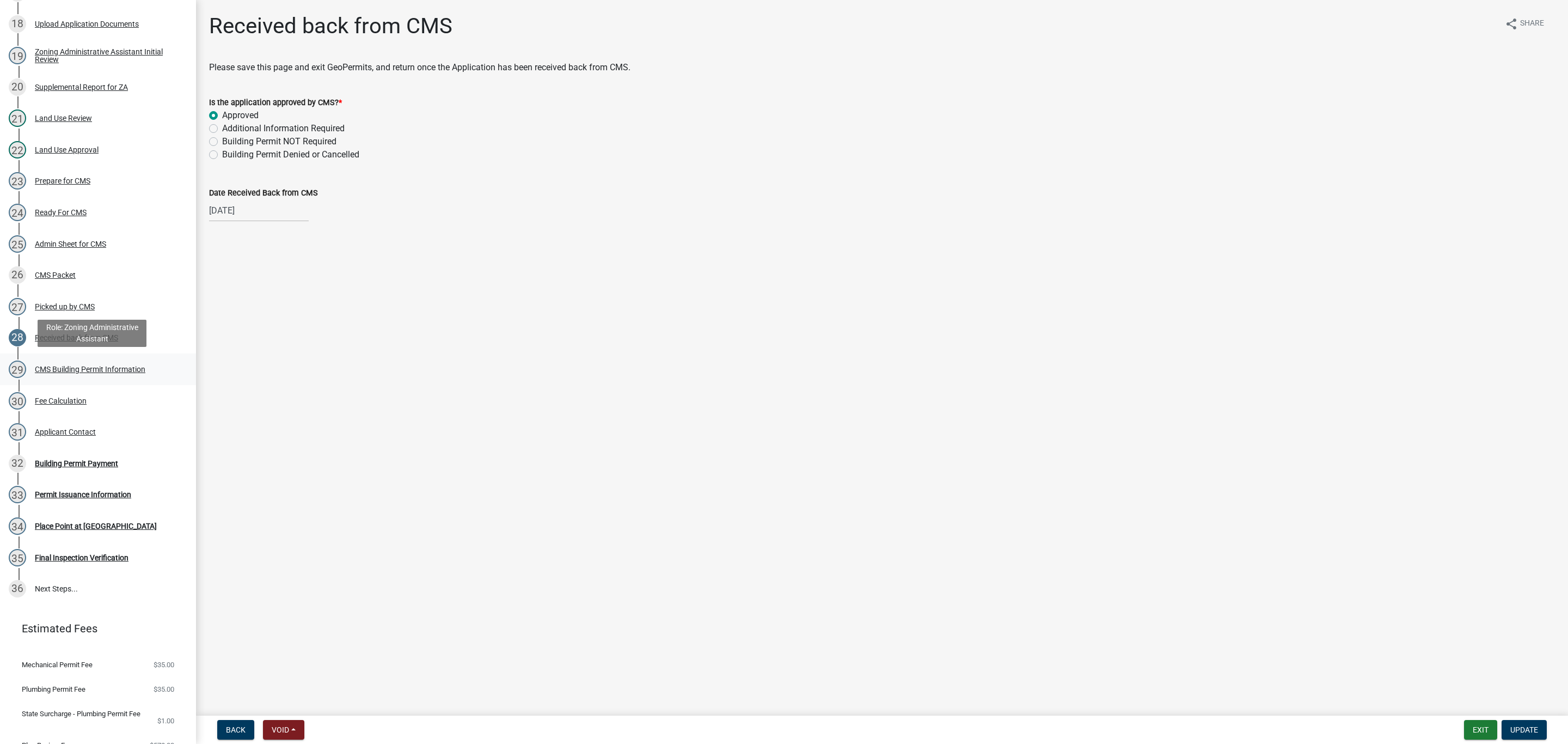
click at [99, 370] on div "CMS Building Permit Information" at bounding box center [90, 369] width 110 height 8
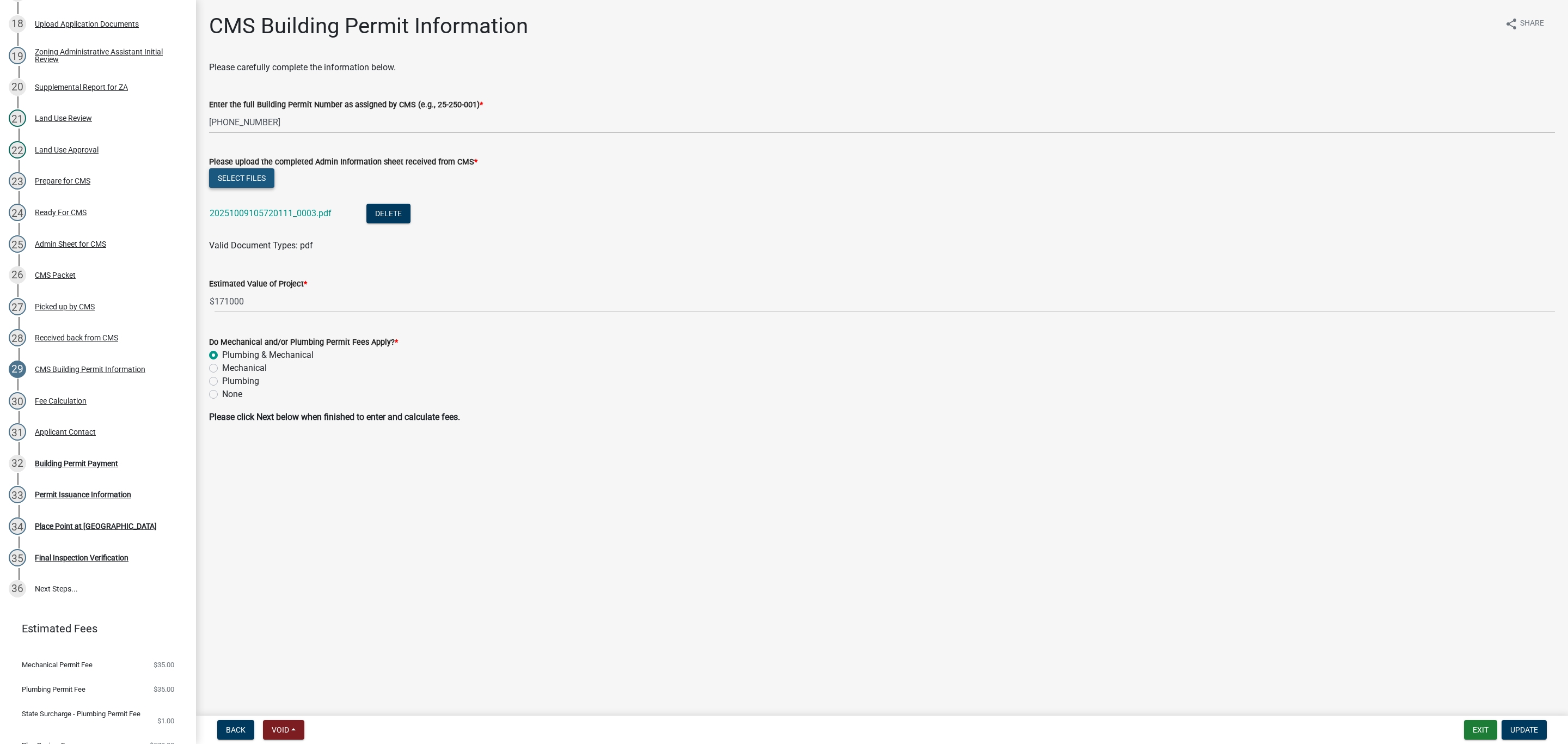
click at [246, 176] on button "Select files" at bounding box center [241, 178] width 65 height 20
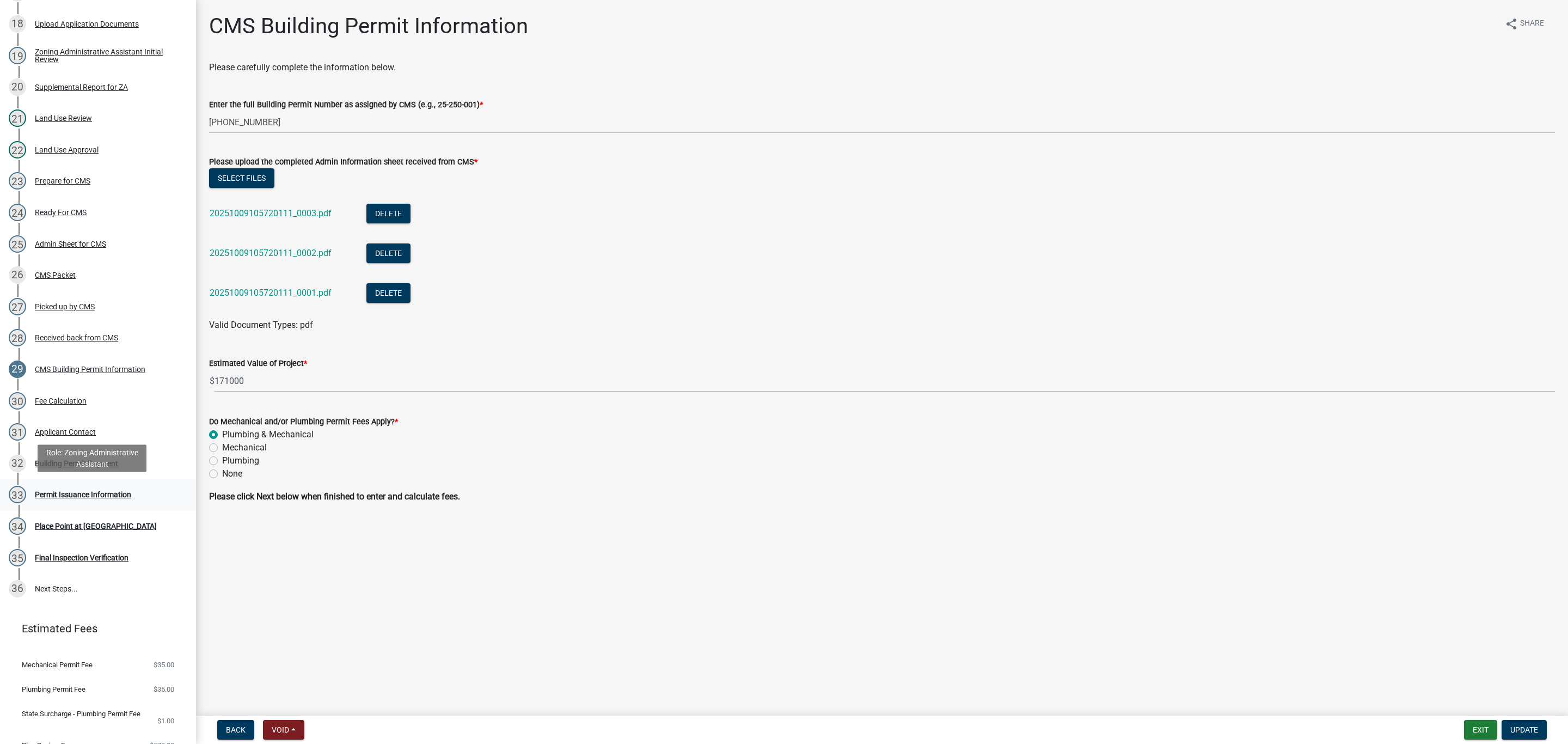
click at [90, 497] on div "Permit Issuance Information" at bounding box center [83, 494] width 96 height 8
click at [1514, 727] on span "Update" at bounding box center [1524, 729] width 28 height 8
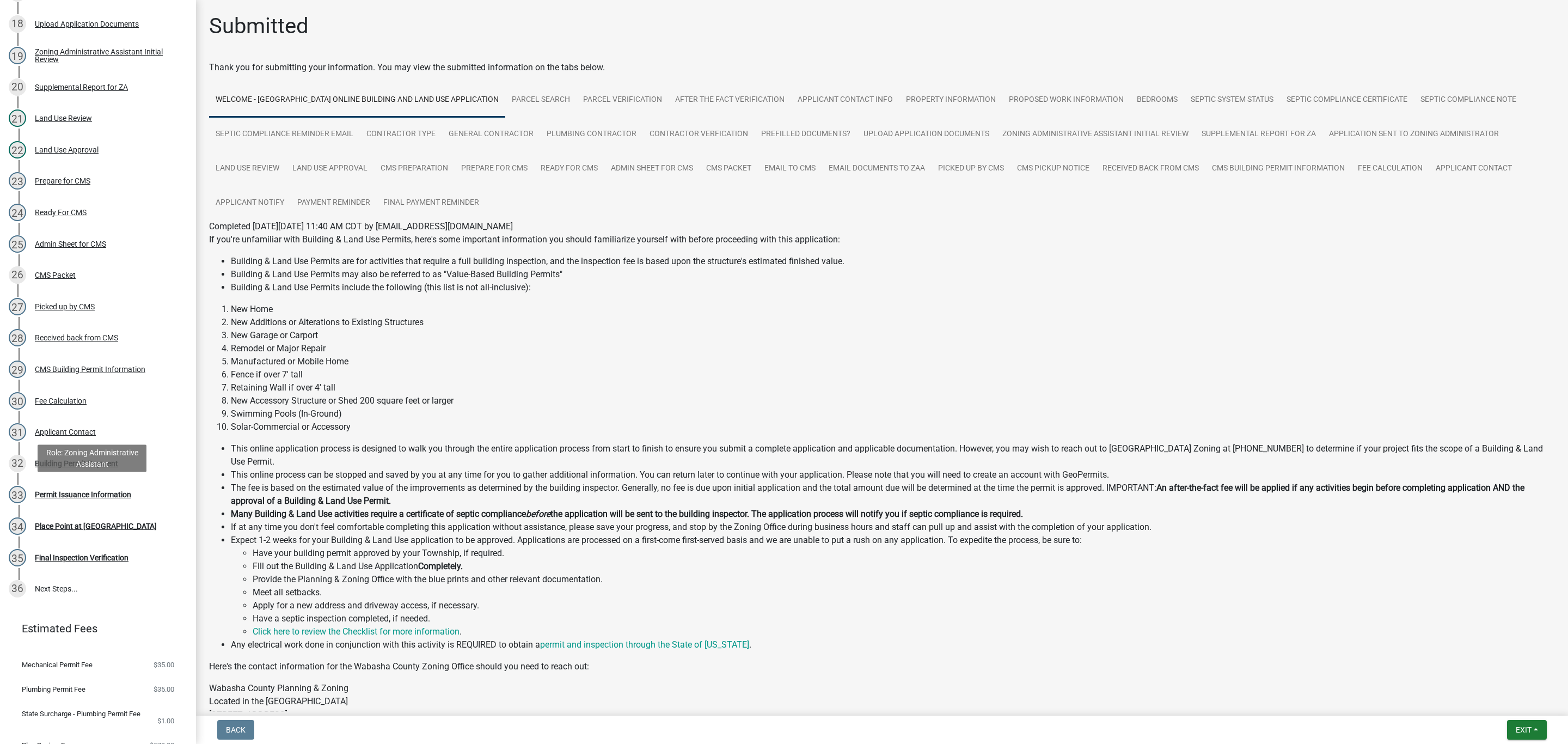
click at [82, 498] on div "Permit Issuance Information" at bounding box center [83, 494] width 96 height 8
click at [93, 458] on div "32 Building Permit Payment" at bounding box center [93, 463] width 170 height 18
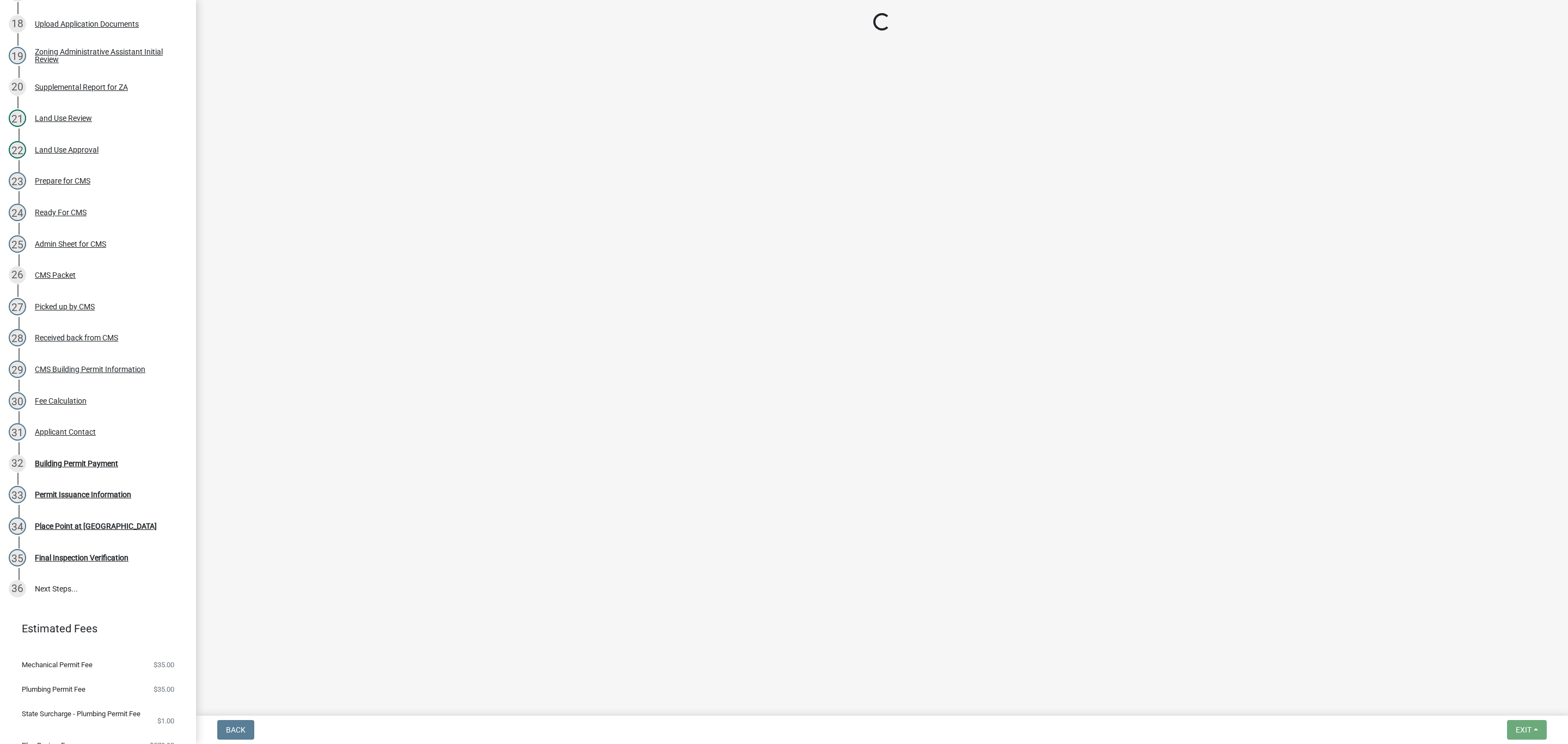
select select "3: 3"
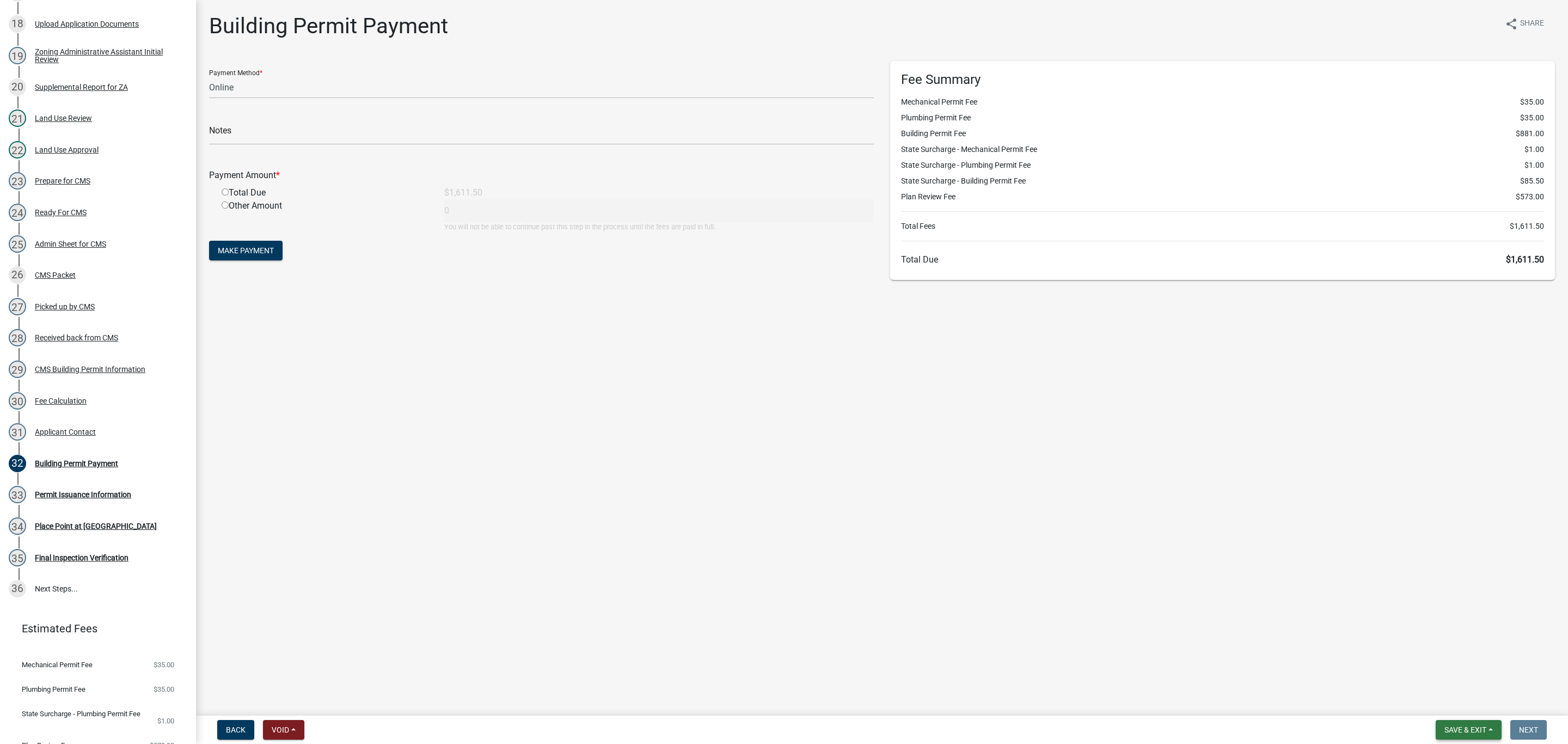
click at [1480, 730] on span "Save & Exit" at bounding box center [1465, 729] width 42 height 8
click at [1471, 697] on button "Save & Exit" at bounding box center [1458, 702] width 87 height 26
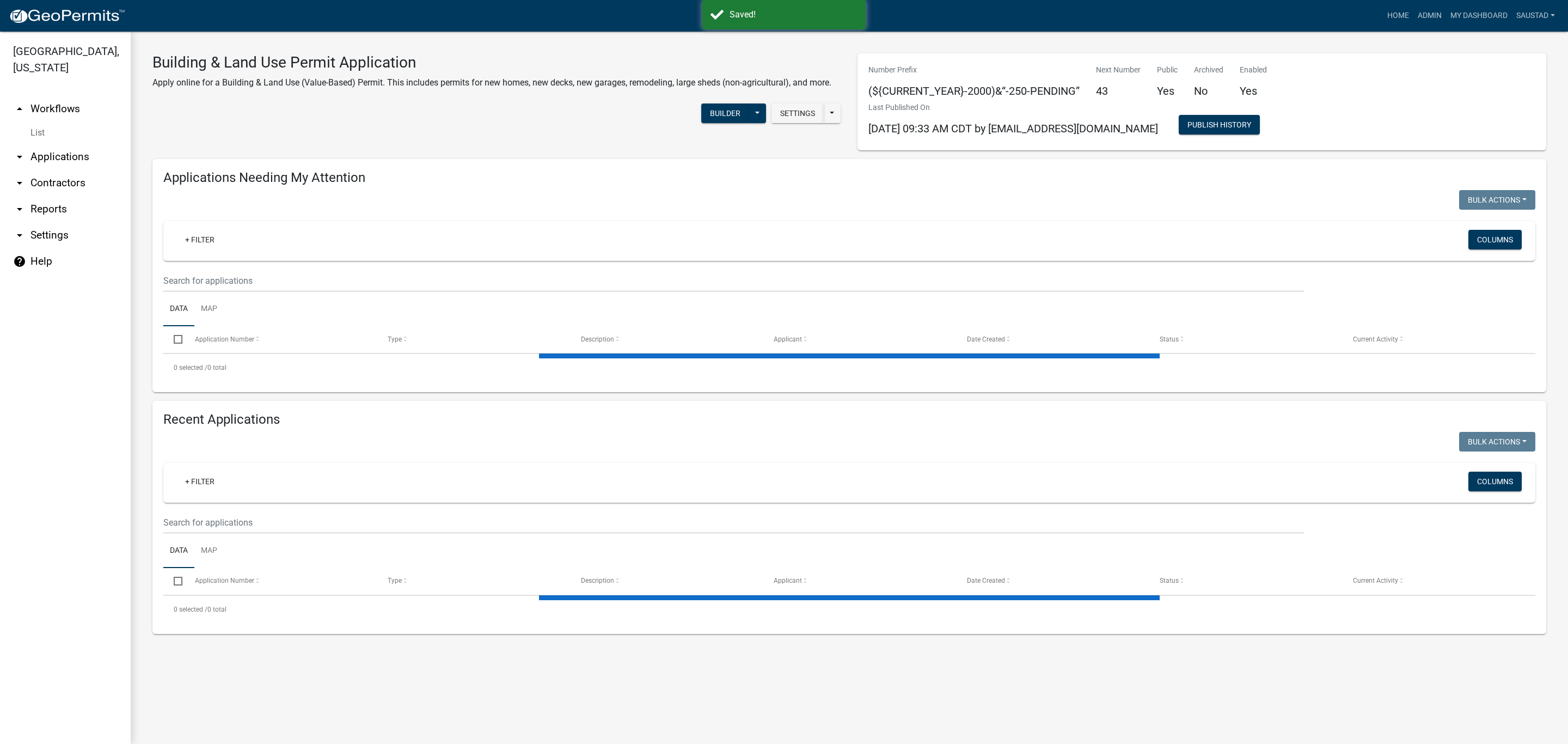
select select "3: 100"
